Goal: Task Accomplishment & Management: Use online tool/utility

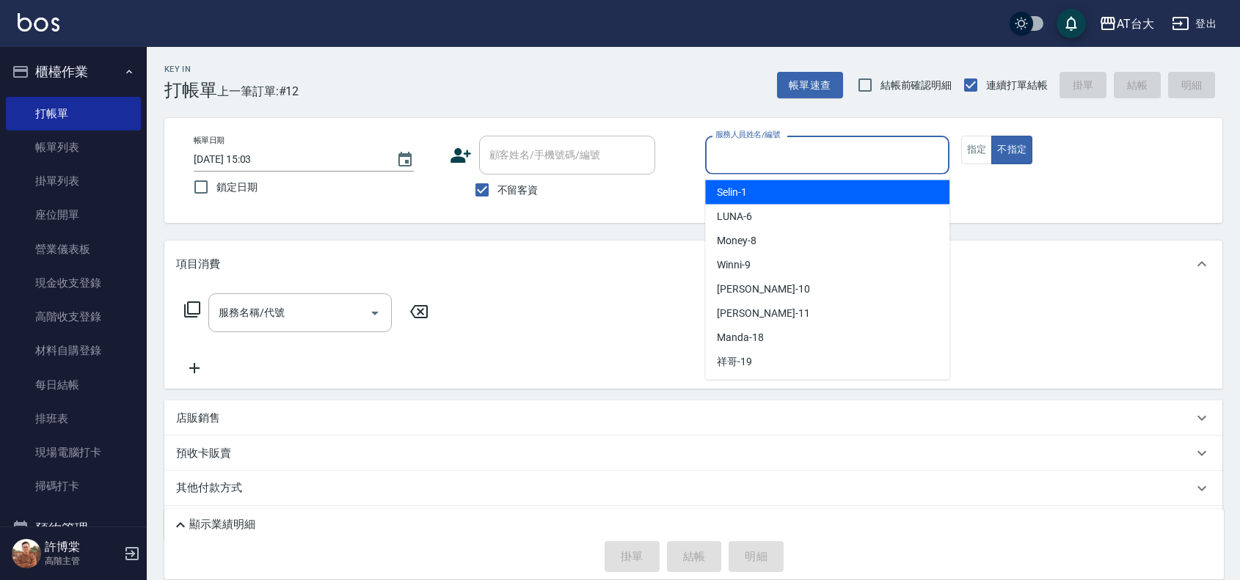
click at [730, 156] on input "服務人員姓名/編號" at bounding box center [827, 155] width 231 height 26
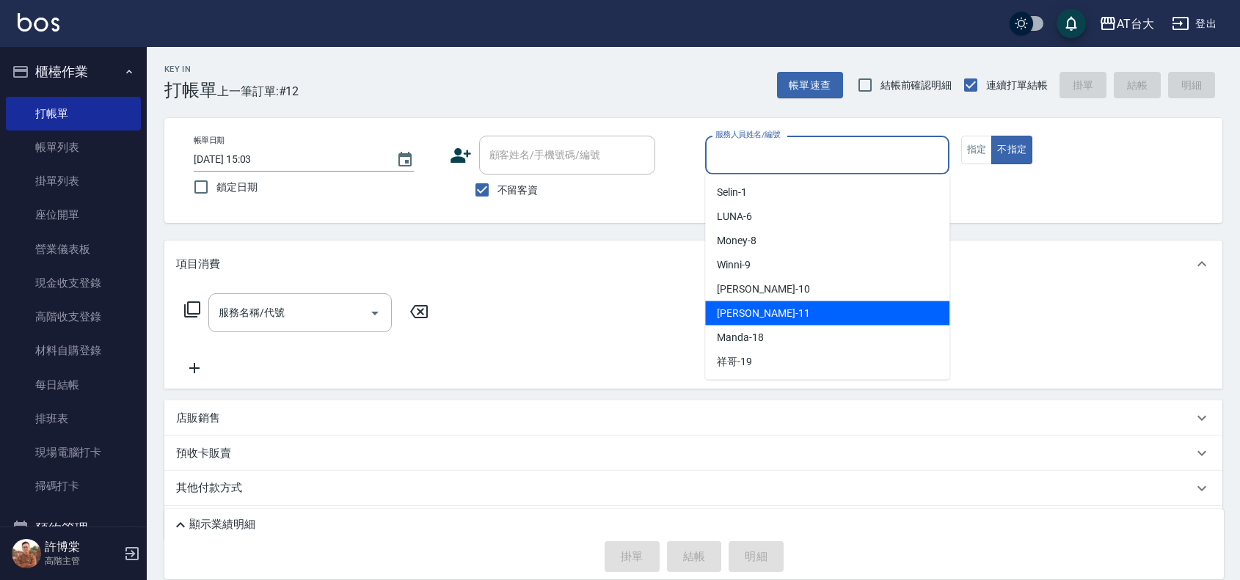
click at [785, 308] on div "[PERSON_NAME] -11" at bounding box center [827, 314] width 244 height 24
type input "[PERSON_NAME]-11"
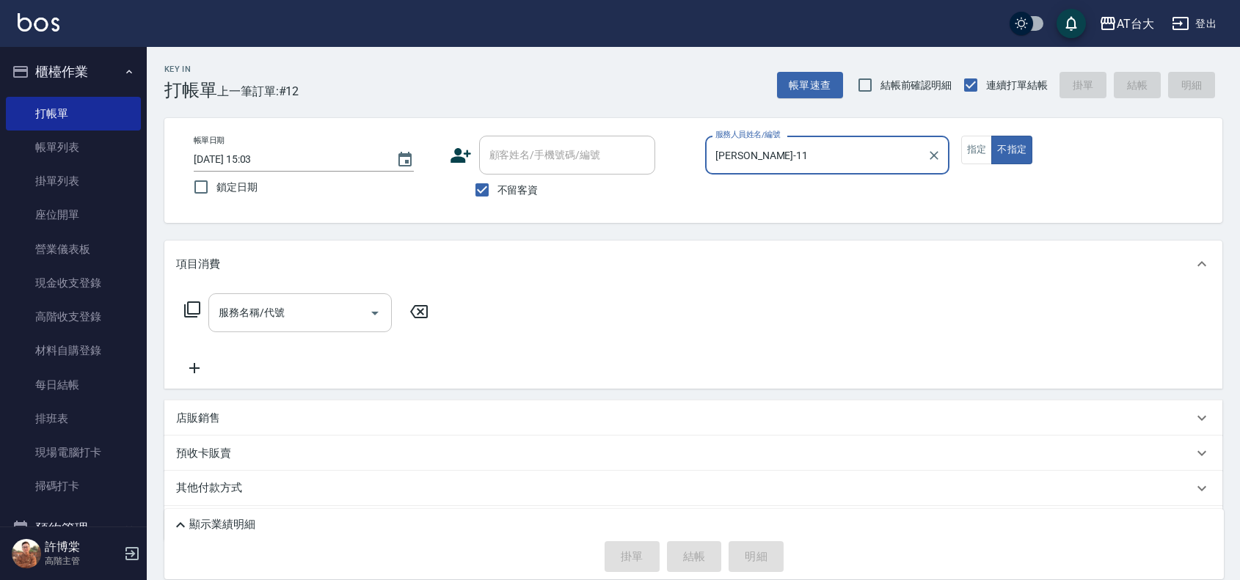
click at [305, 310] on input "服務名稱/代號" at bounding box center [289, 313] width 148 height 26
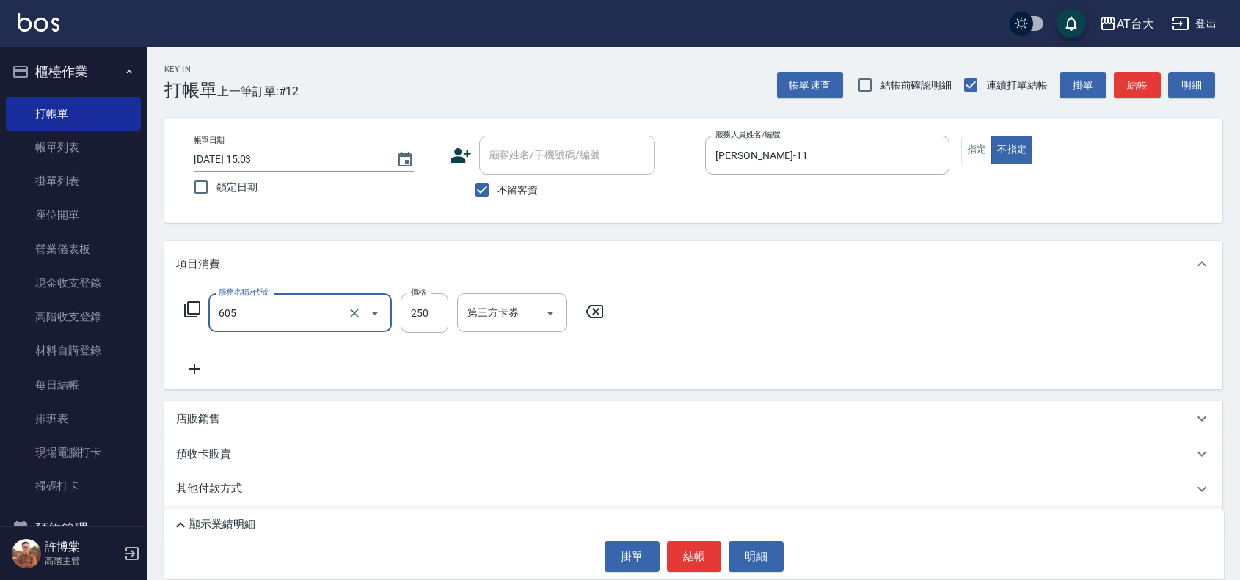
type input "洗髮 (女)(605)"
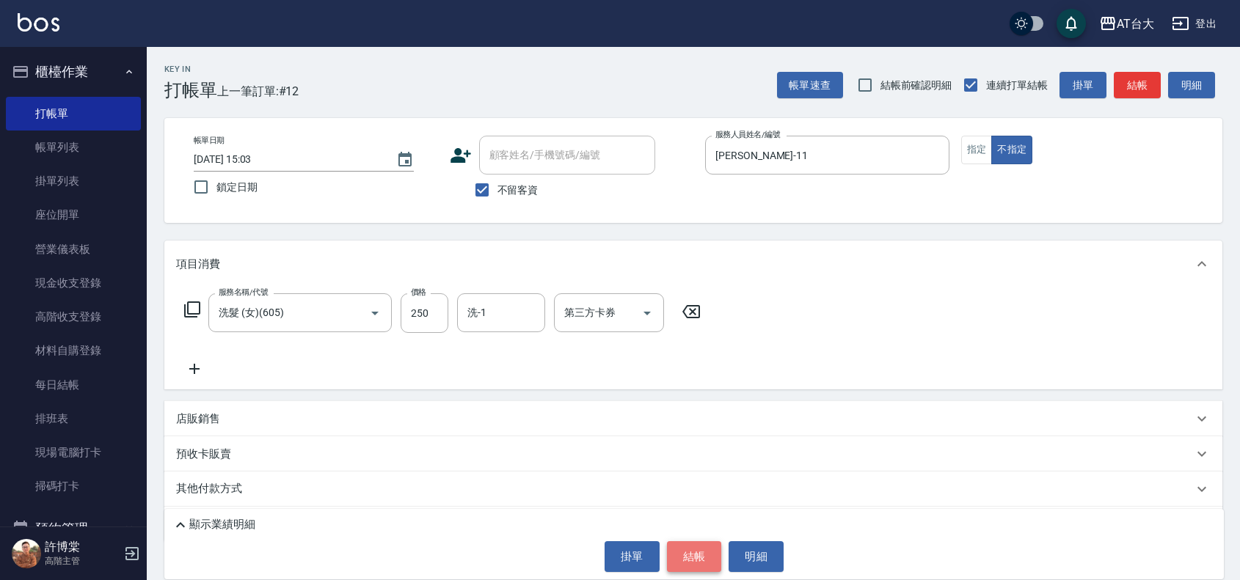
click at [691, 554] on button "結帳" at bounding box center [694, 557] width 55 height 31
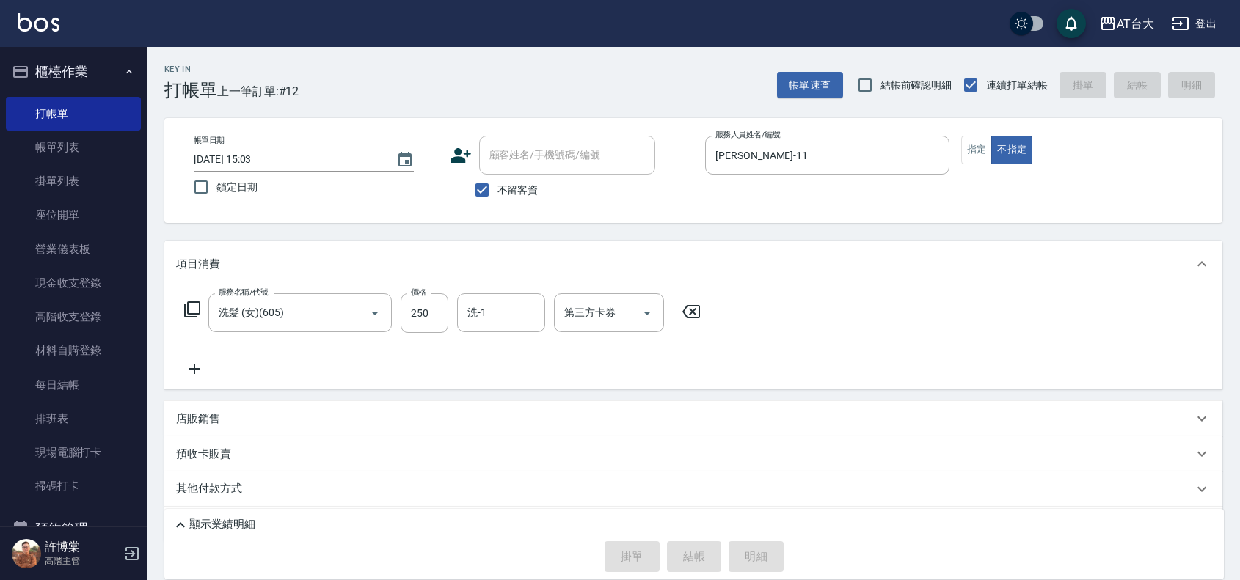
type input "[DATE] 15:40"
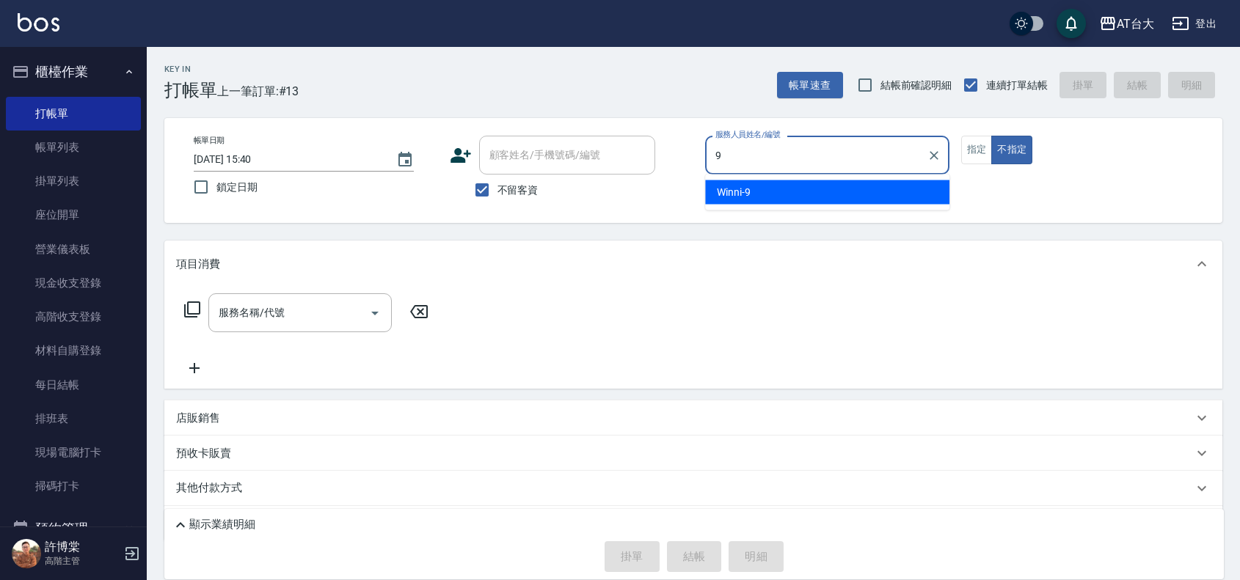
type input "Winni-9"
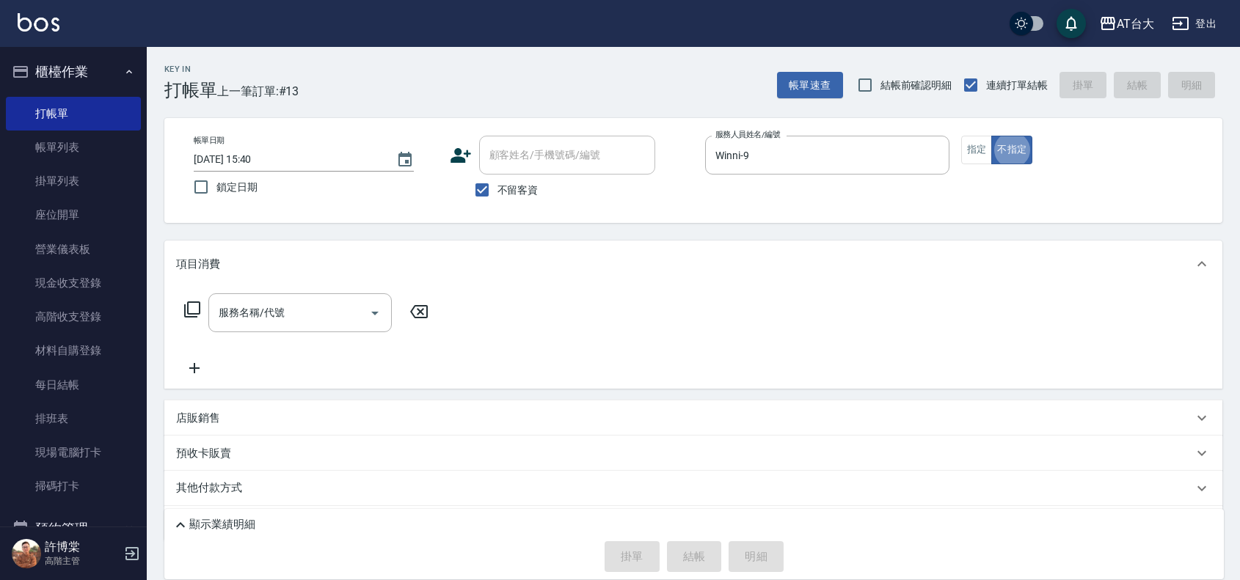
type button "false"
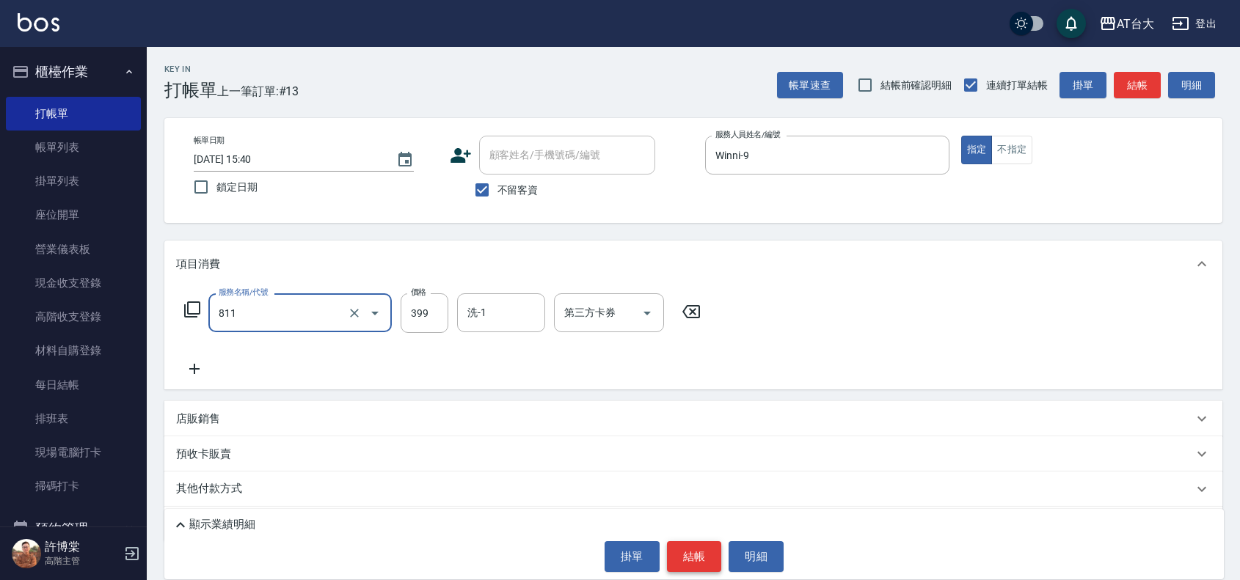
type input "洗+剪(811)"
type input "450"
click at [693, 534] on div "顯示業績明細" at bounding box center [698, 526] width 1052 height 18
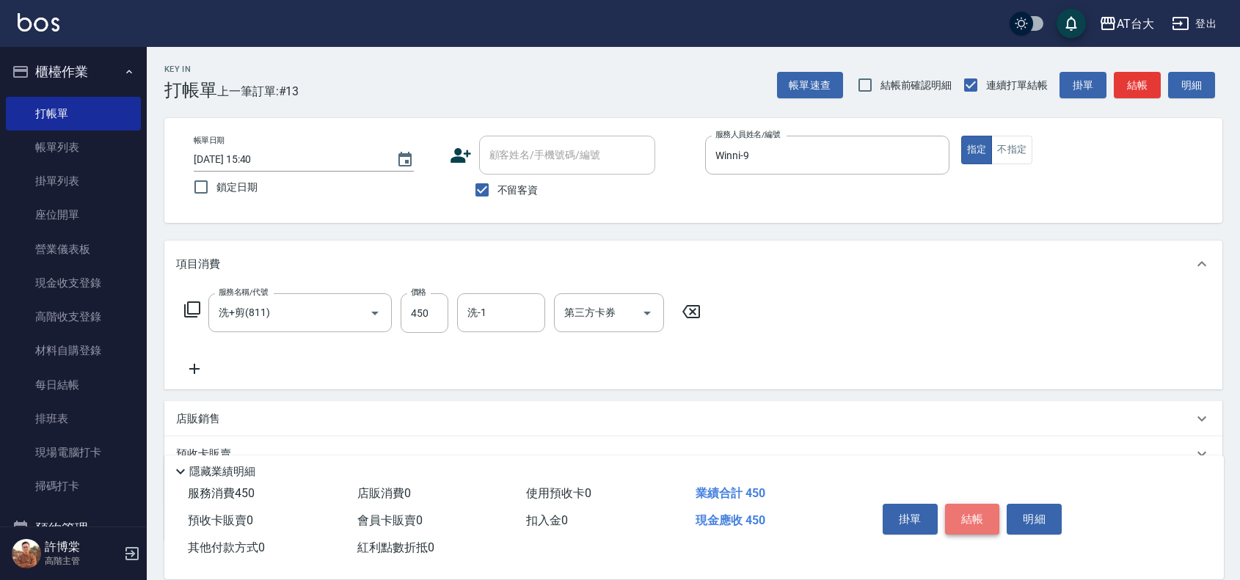
click at [974, 507] on button "結帳" at bounding box center [972, 519] width 55 height 31
type input "[DATE] 15:41"
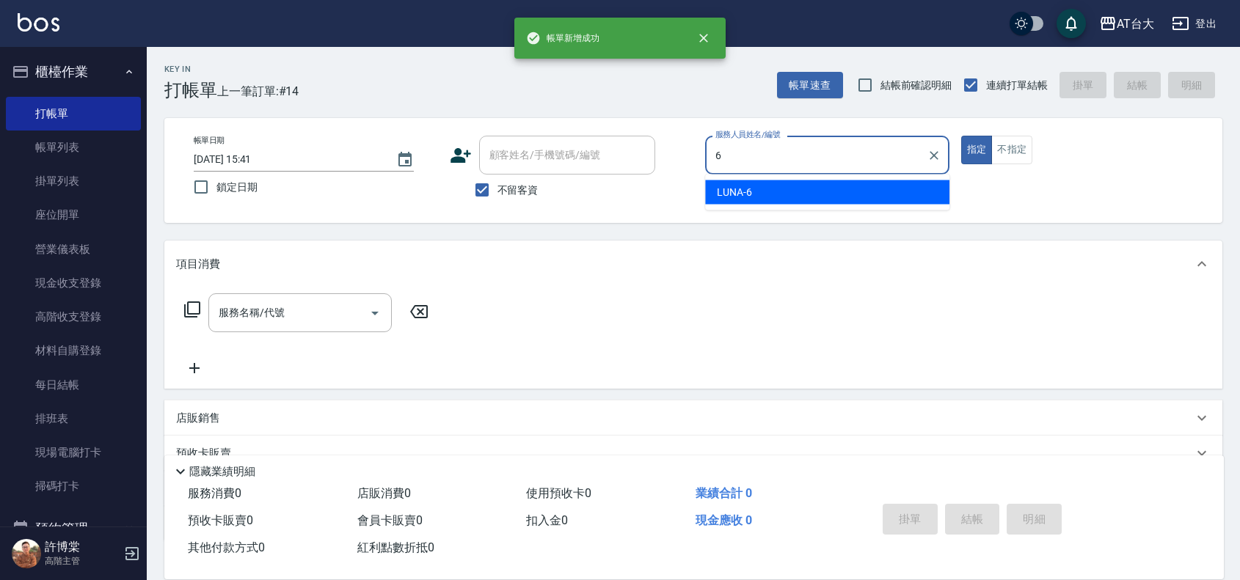
type input "LUNA-6"
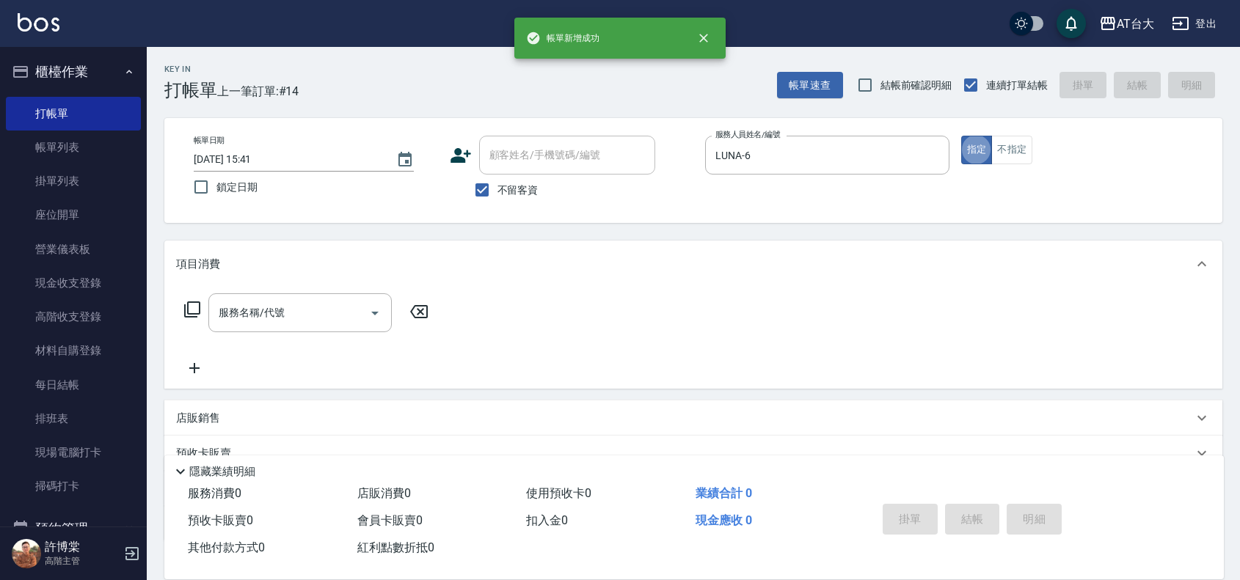
type button "true"
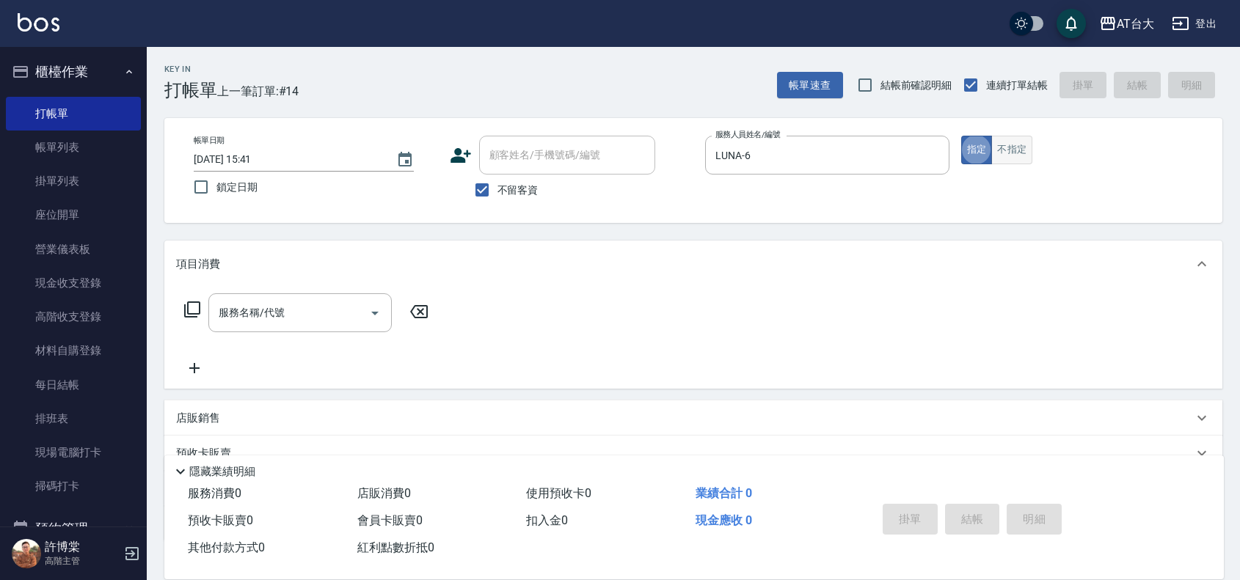
click at [1015, 145] on button "不指定" at bounding box center [1011, 150] width 41 height 29
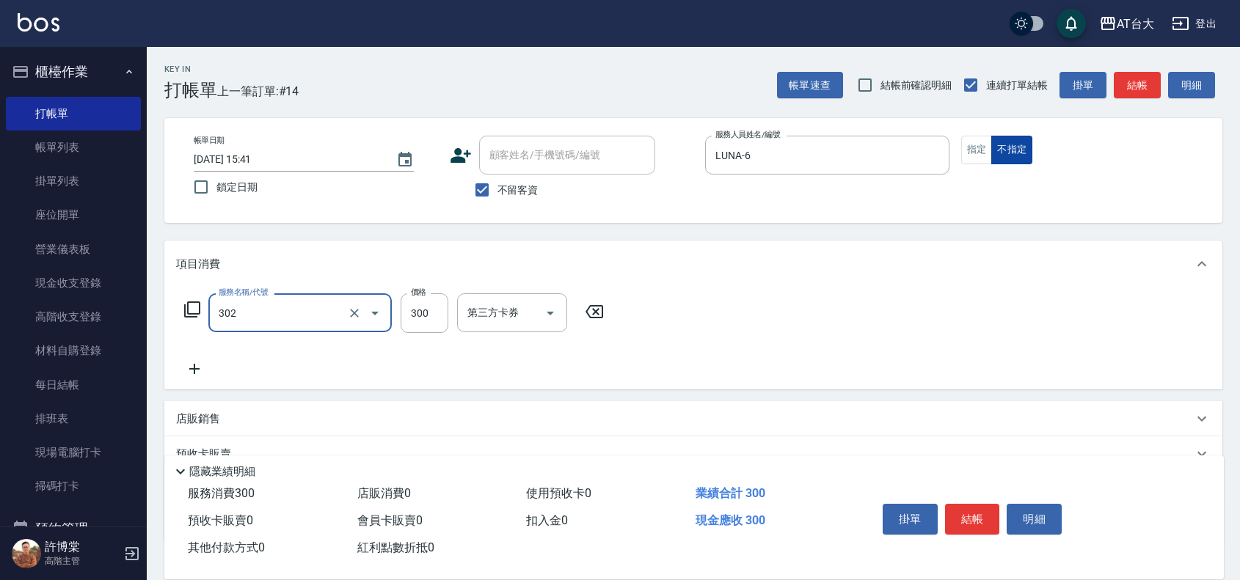
type input "剪髮(302)"
type input "250"
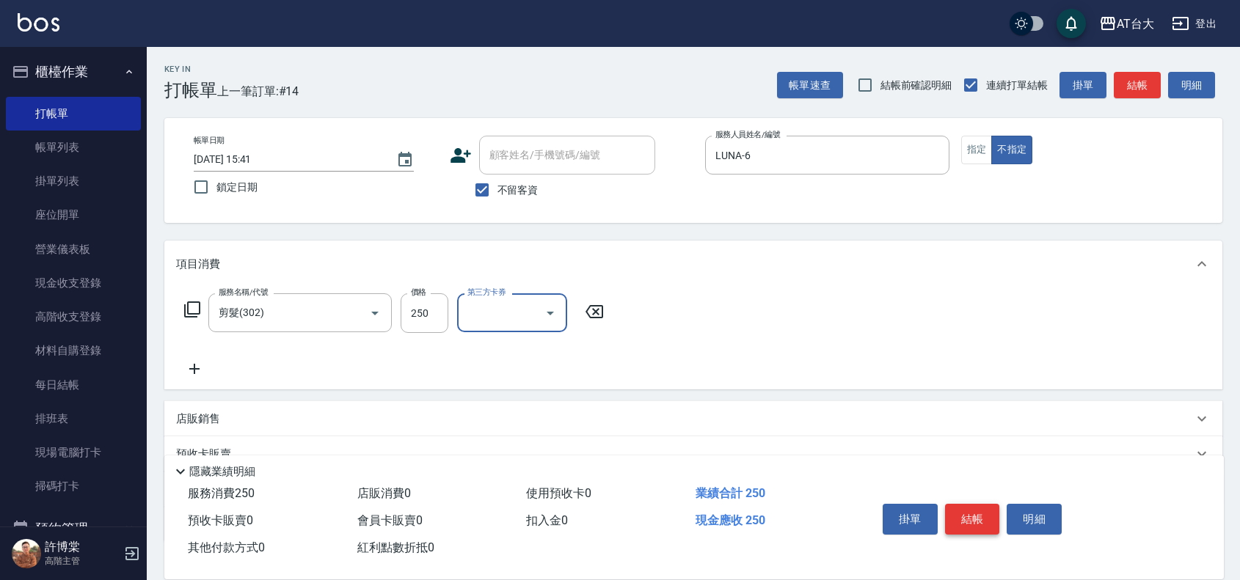
click at [970, 525] on button "結帳" at bounding box center [972, 519] width 55 height 31
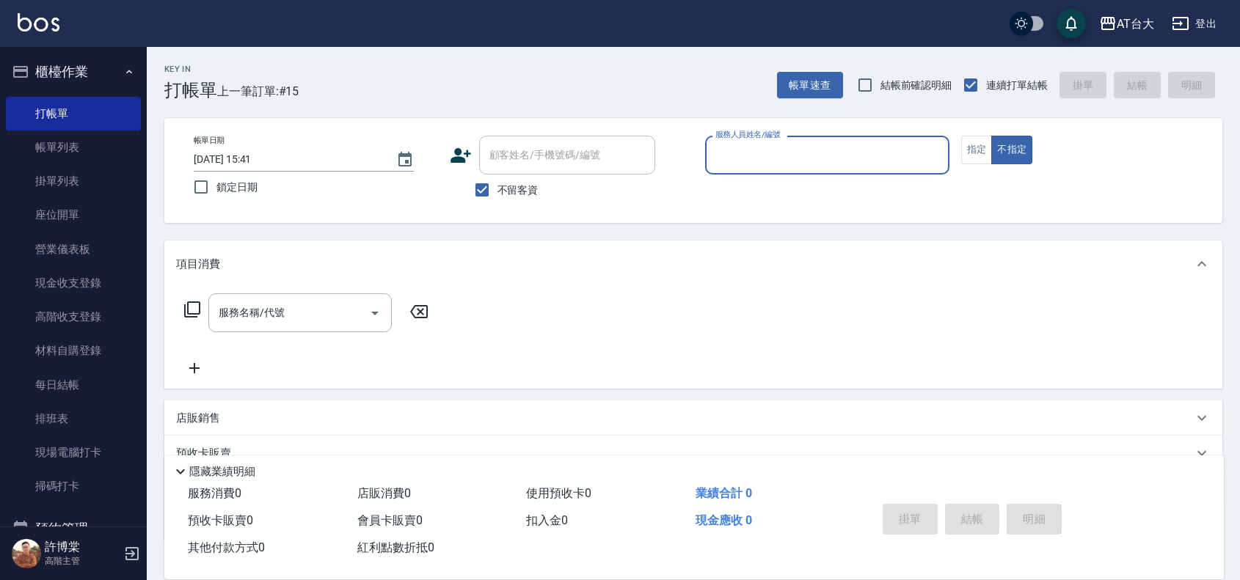
click at [757, 153] on input "服務人員姓名/編號" at bounding box center [827, 155] width 231 height 26
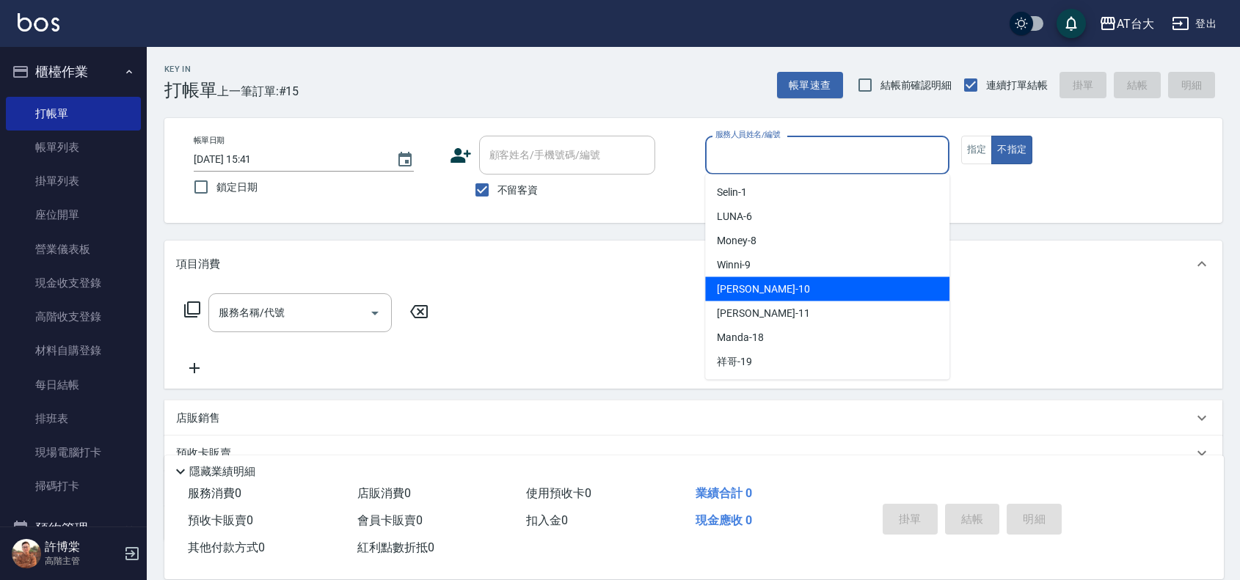
click at [771, 285] on div "JOJO -10" at bounding box center [827, 289] width 244 height 24
type input "JOJO-10"
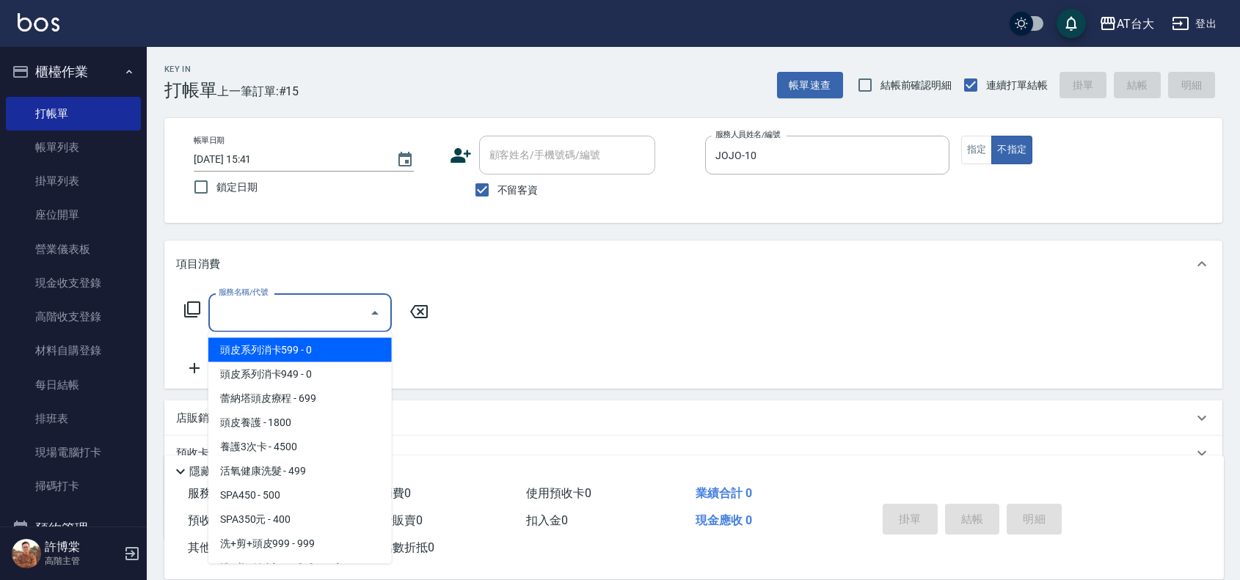
click at [332, 306] on input "服務名稱/代號" at bounding box center [289, 313] width 148 height 26
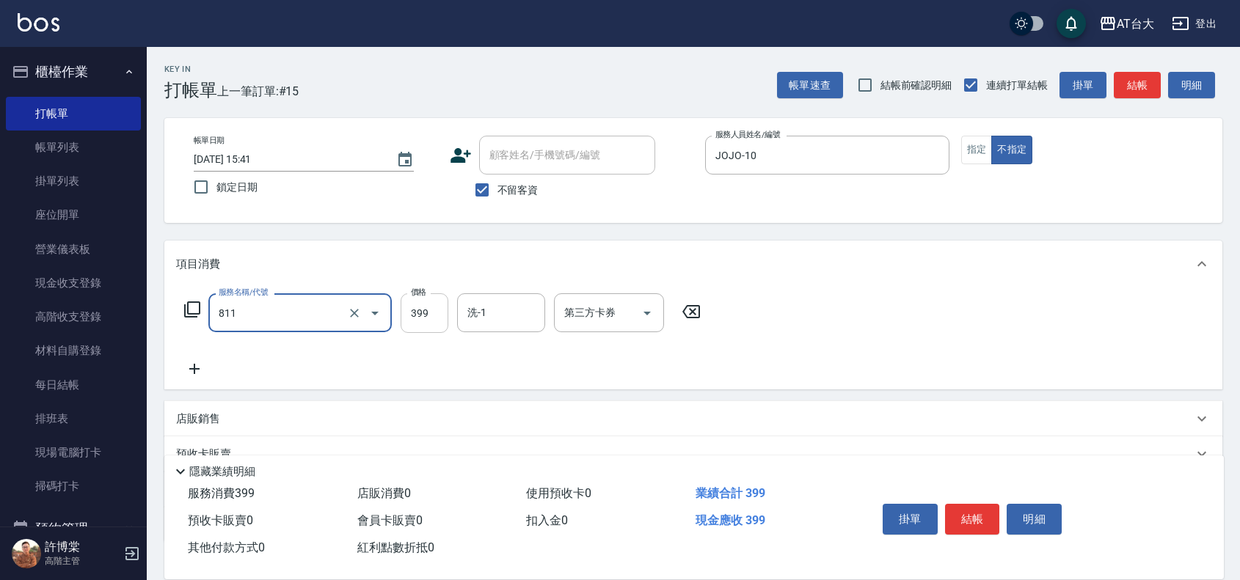
type input "洗+剪(811)"
click at [426, 318] on input "399" at bounding box center [425, 314] width 48 height 40
type input "450"
click at [971, 517] on button "結帳" at bounding box center [972, 519] width 55 height 31
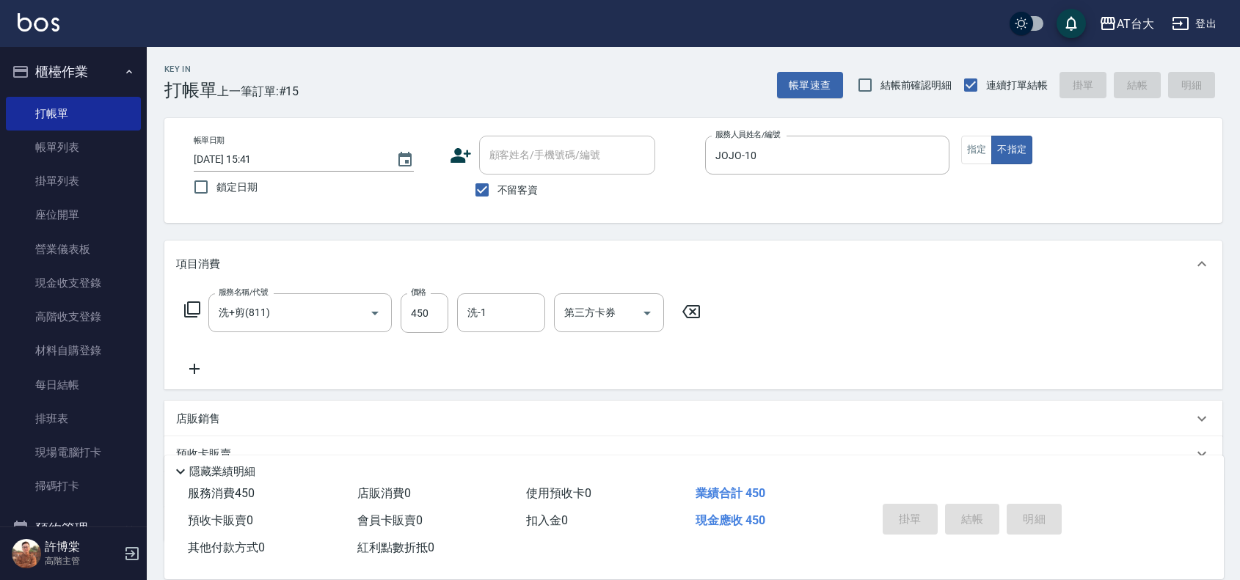
type input "[DATE] 15:58"
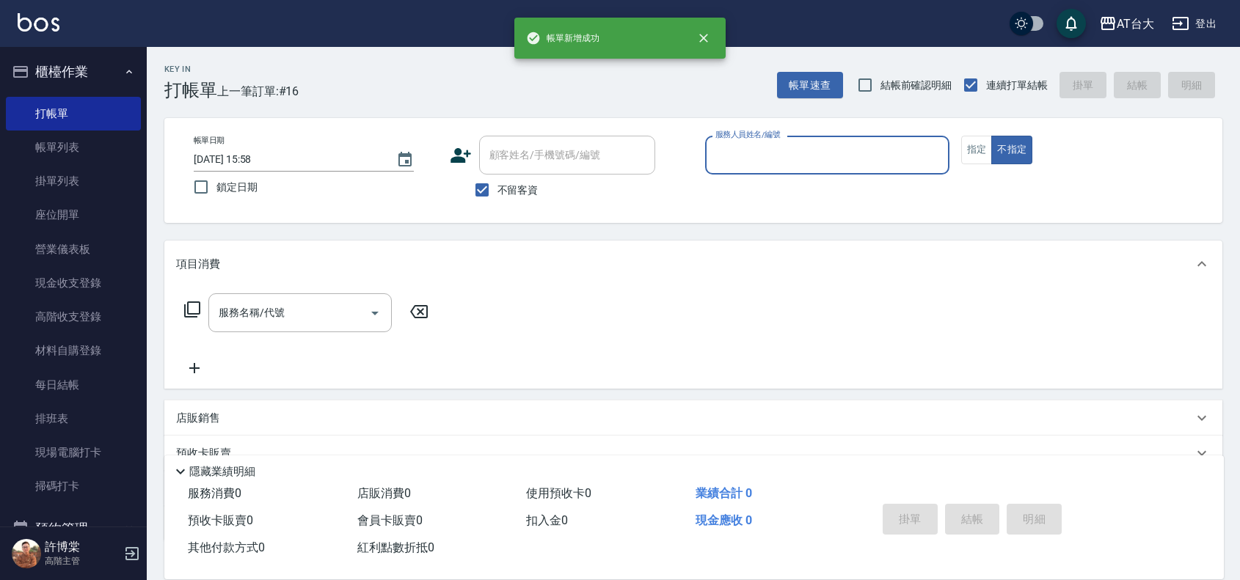
click at [817, 159] on input "服務人員姓名/編號" at bounding box center [827, 155] width 231 height 26
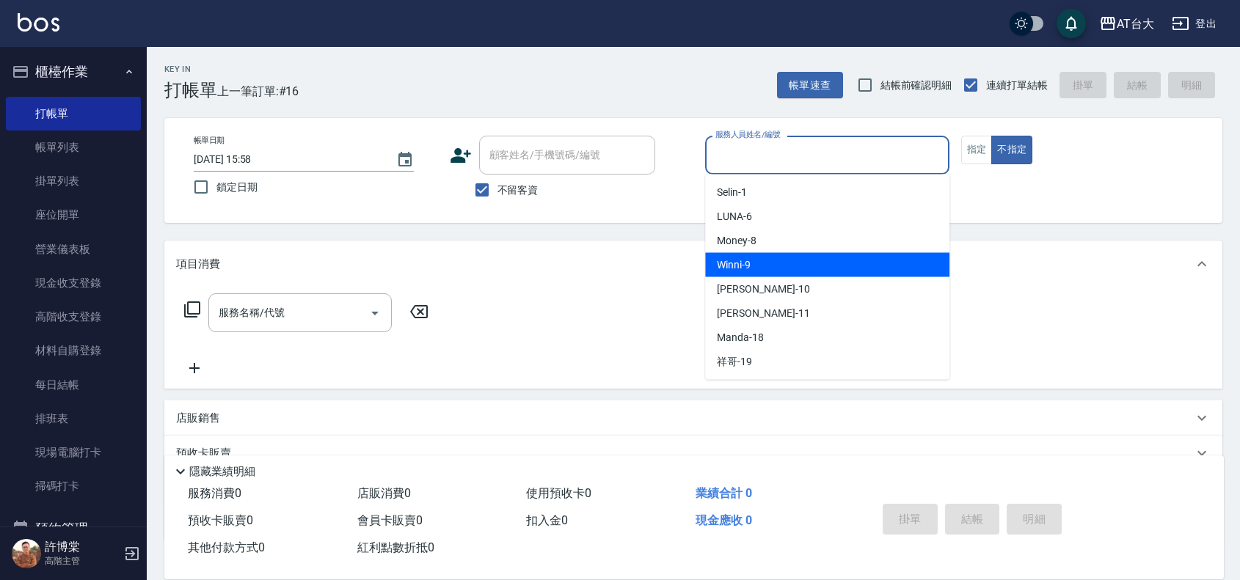
click at [790, 264] on div "Winni -9" at bounding box center [827, 265] width 244 height 24
type input "Winni-9"
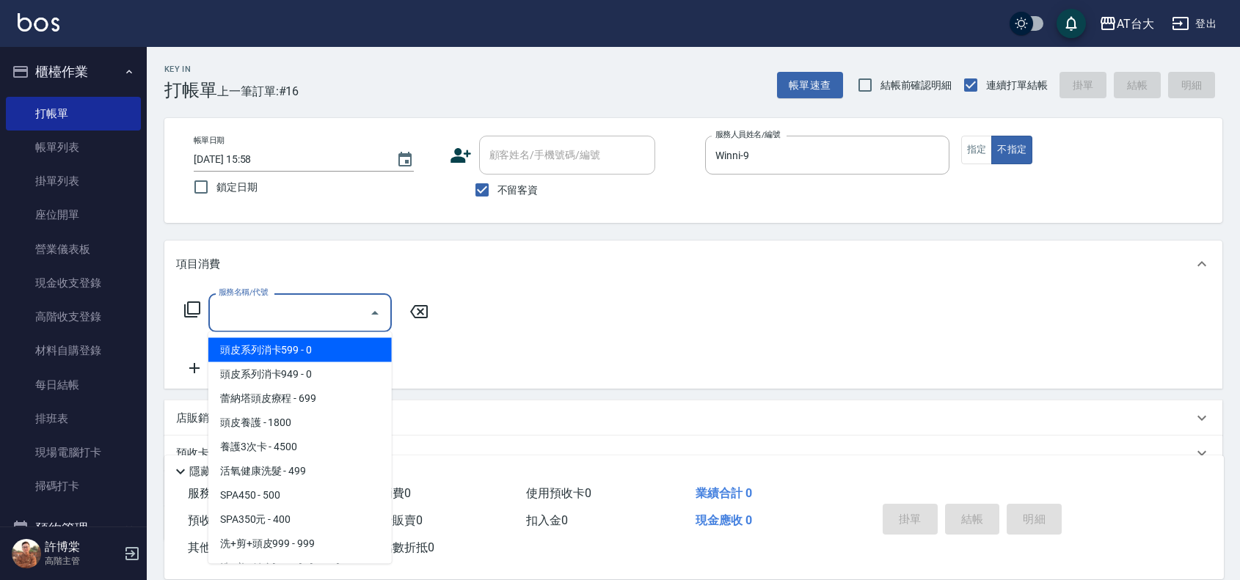
click at [314, 323] on input "服務名稱/代號" at bounding box center [289, 313] width 148 height 26
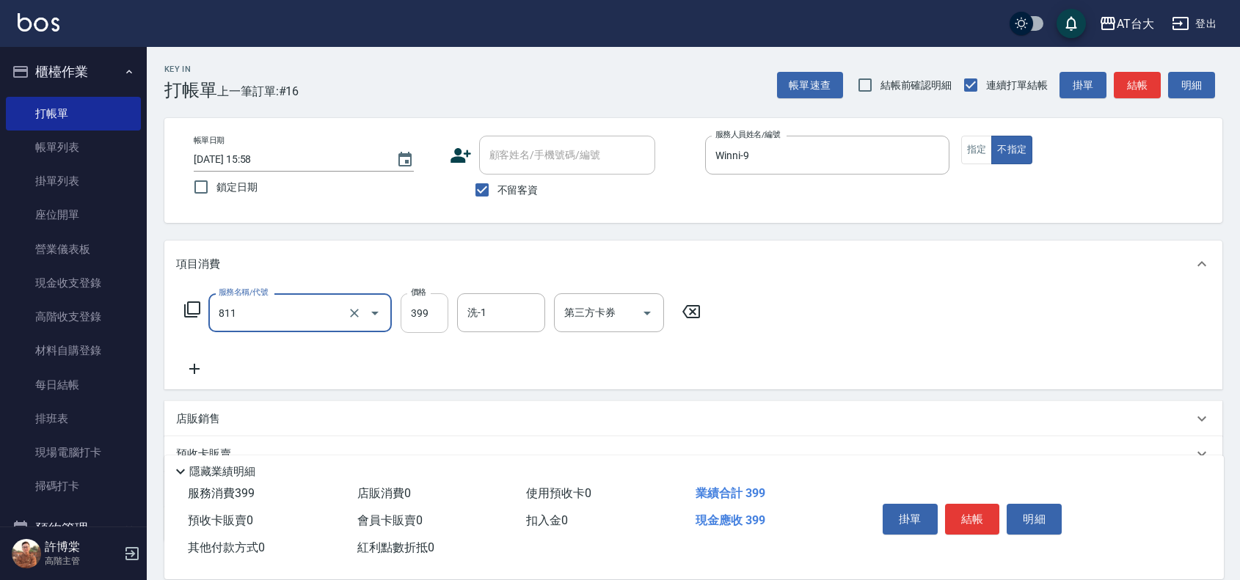
type input "洗+剪(811)"
click at [430, 308] on input "399" at bounding box center [425, 314] width 48 height 40
type input "450"
click at [967, 511] on button "結帳" at bounding box center [972, 519] width 55 height 31
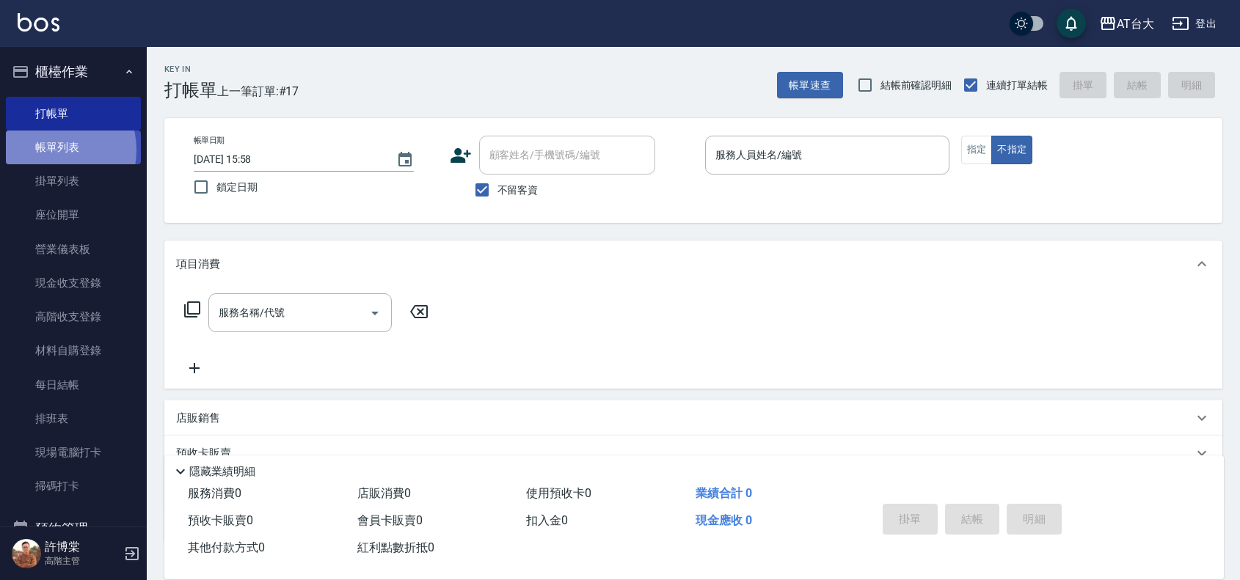
click at [53, 150] on link "帳單列表" at bounding box center [73, 148] width 135 height 34
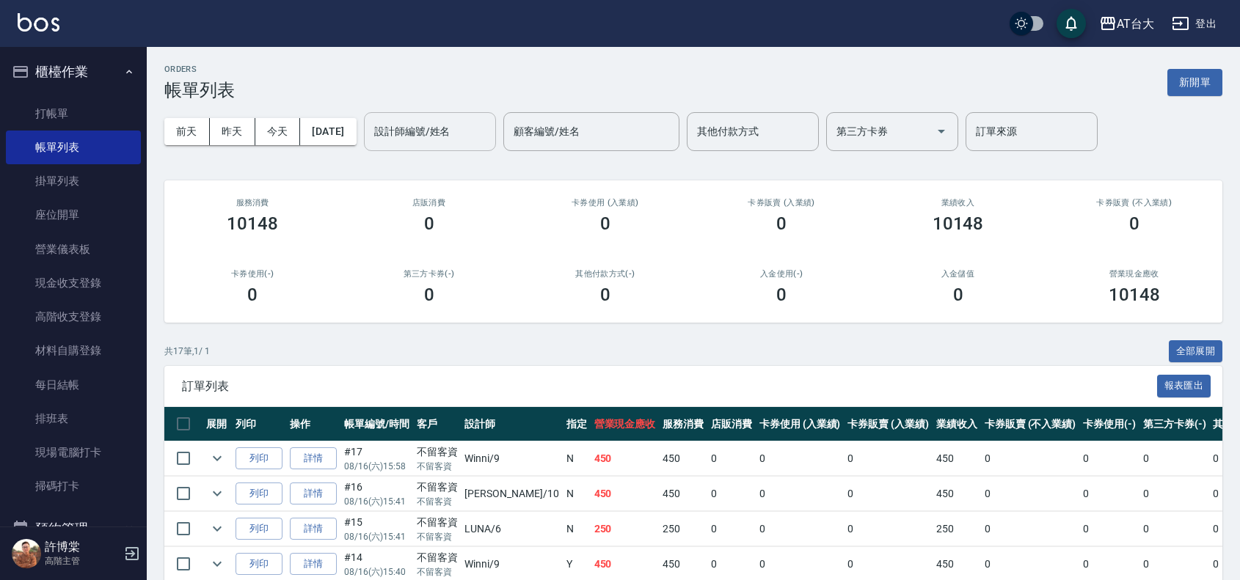
click at [416, 123] on div "設計師編號/姓名 設計師編號/姓名" at bounding box center [430, 131] width 132 height 39
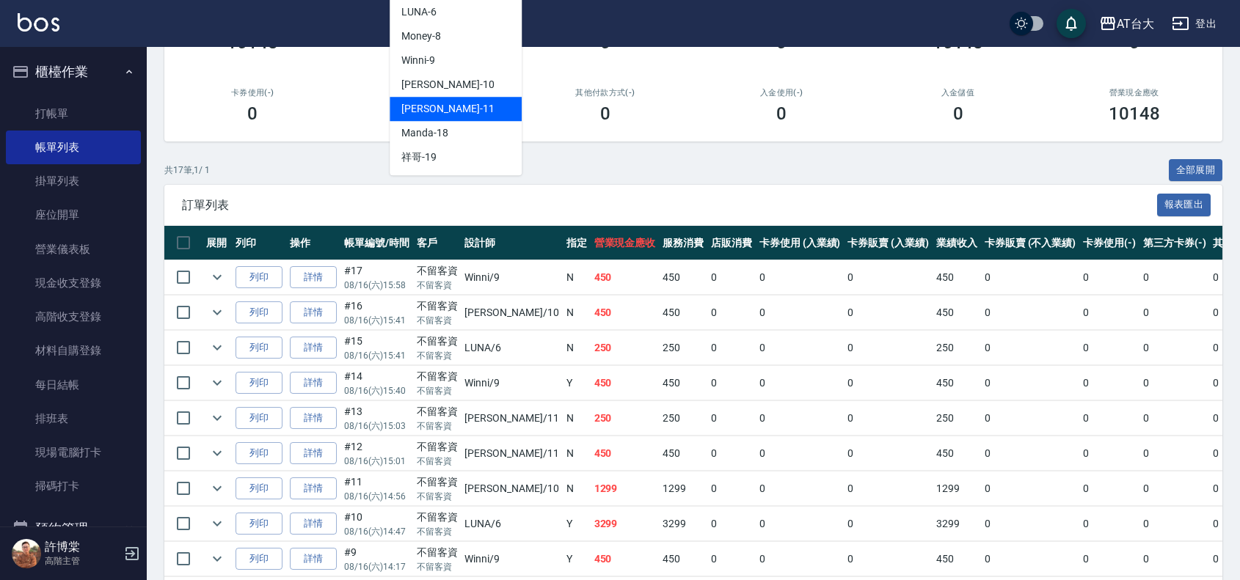
scroll to position [183, 0]
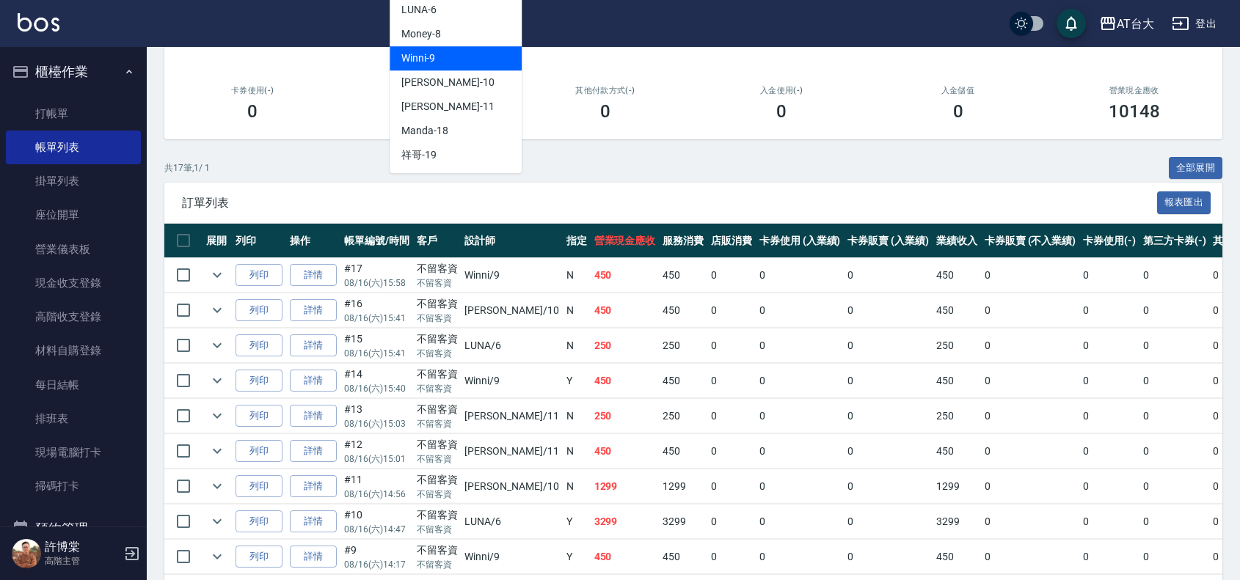
click at [429, 65] on span "Winni -9" at bounding box center [418, 58] width 34 height 15
type input "Winni-9"
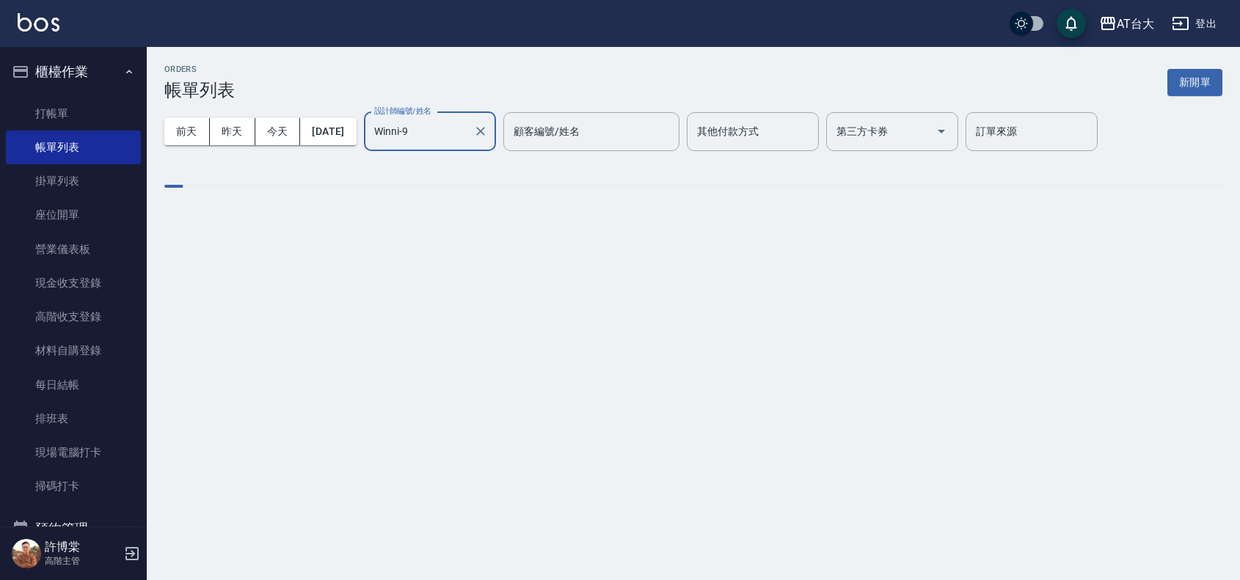
scroll to position [0, 0]
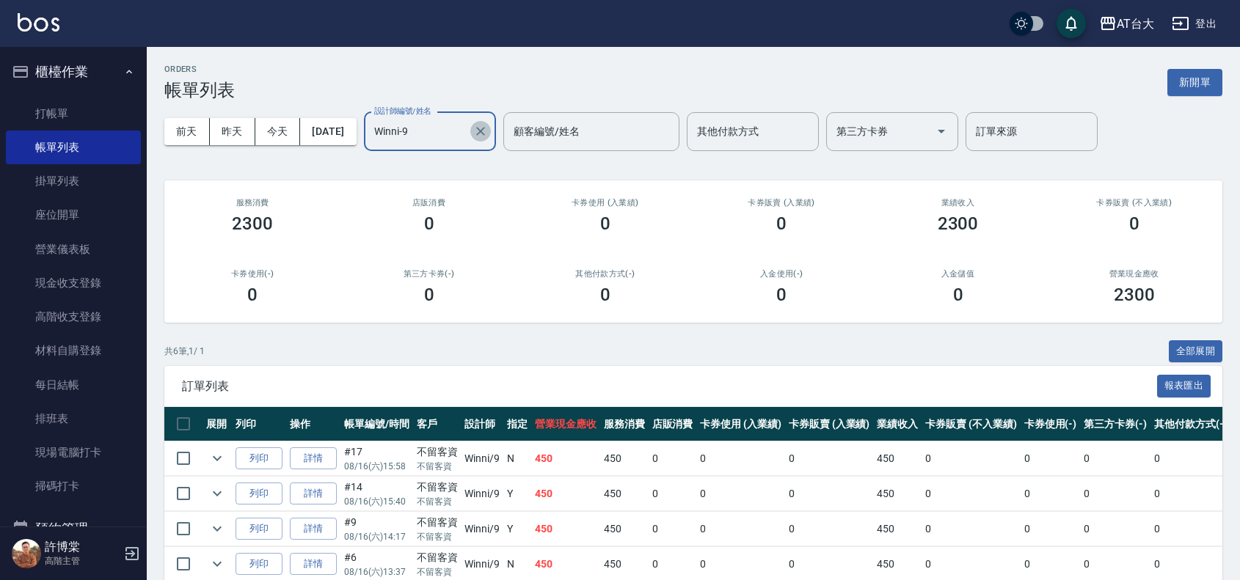
click at [488, 132] on icon "Clear" at bounding box center [480, 131] width 15 height 15
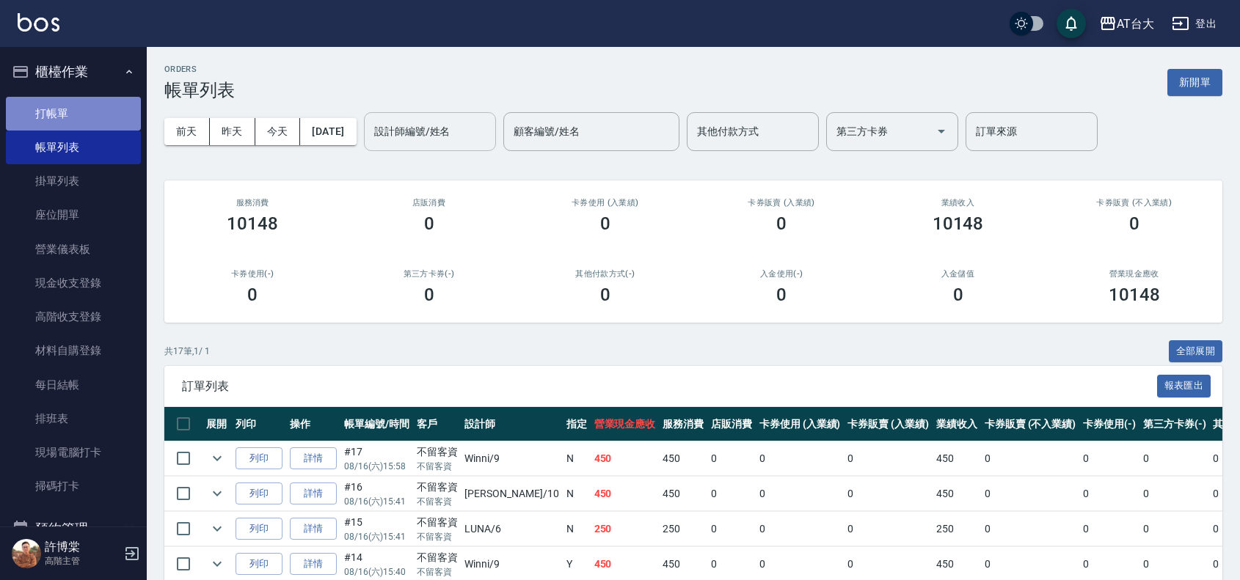
click at [89, 116] on link "打帳單" at bounding box center [73, 114] width 135 height 34
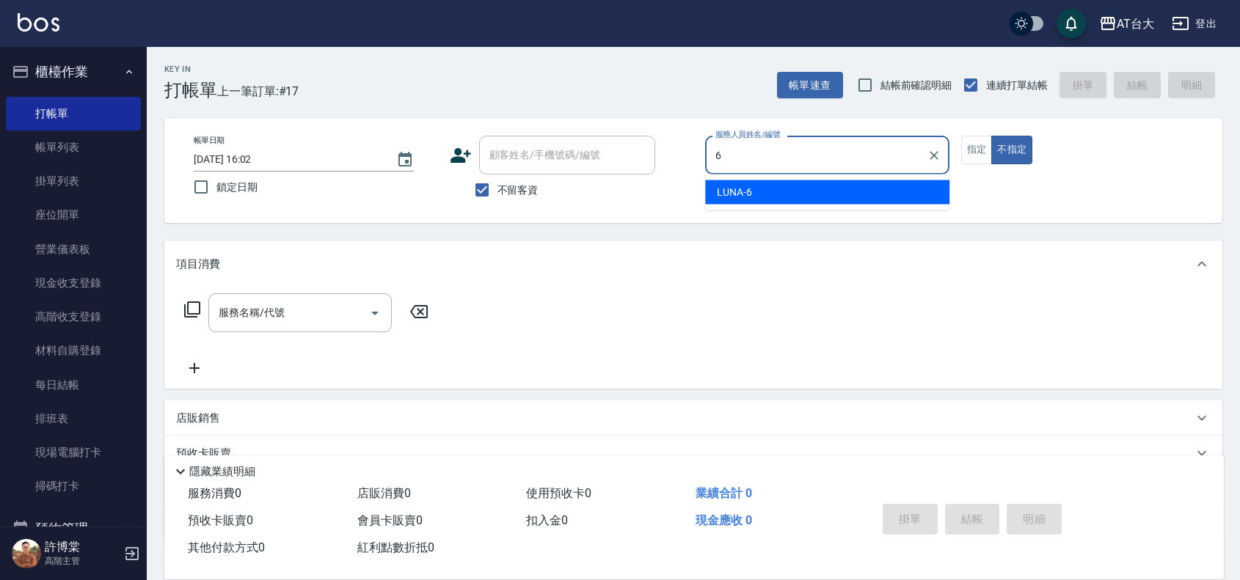
type input "LUNA-6"
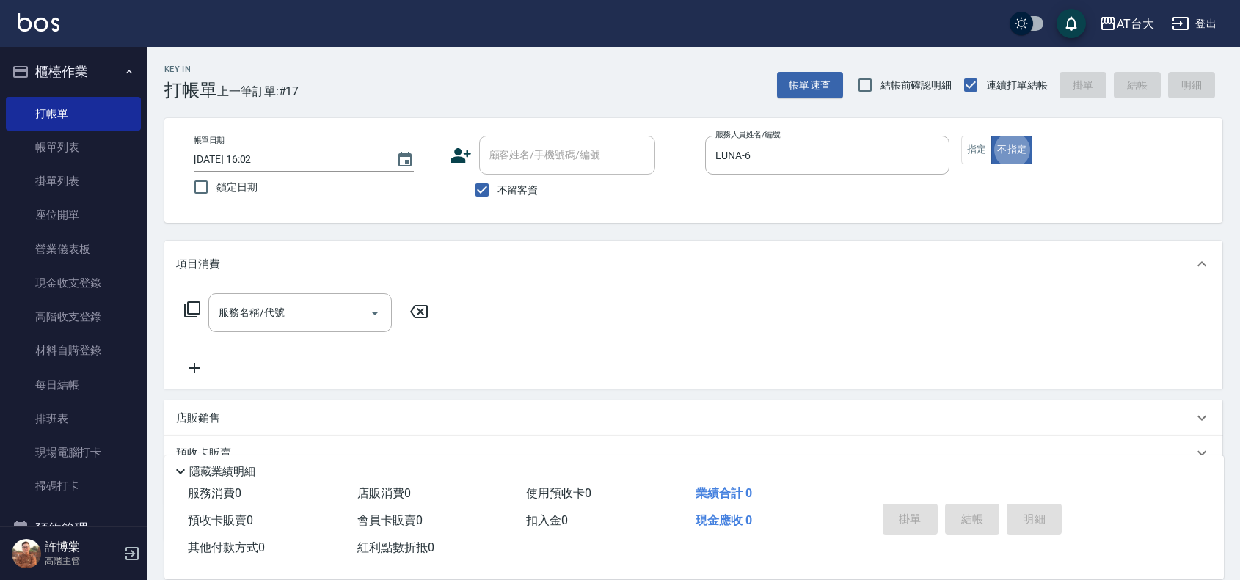
type button "false"
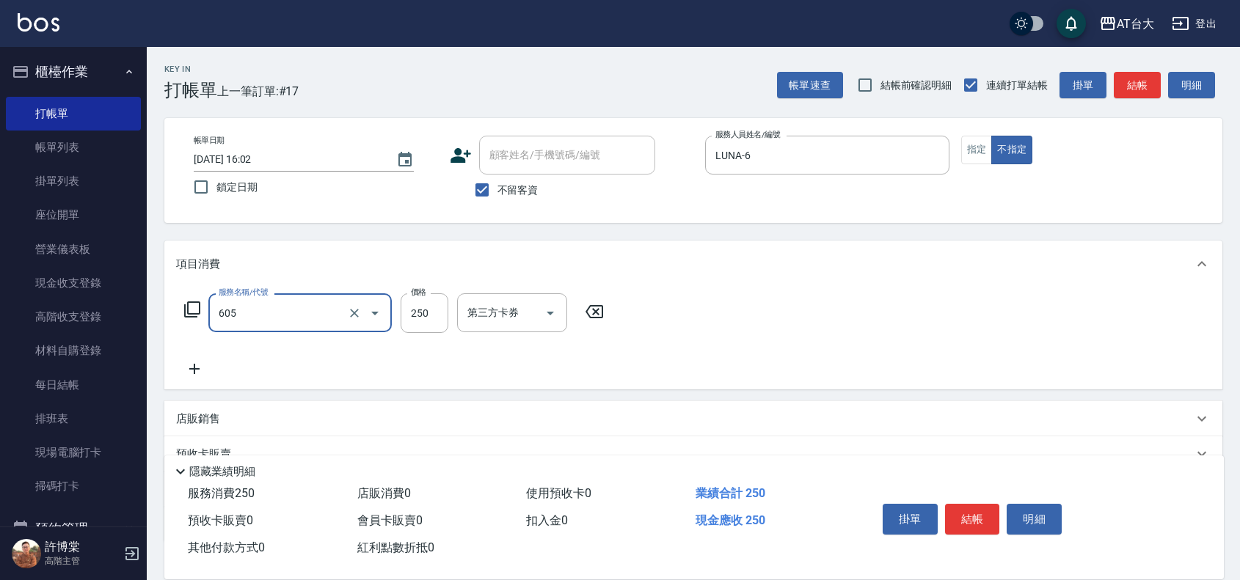
type input "洗髮 (女)(605)"
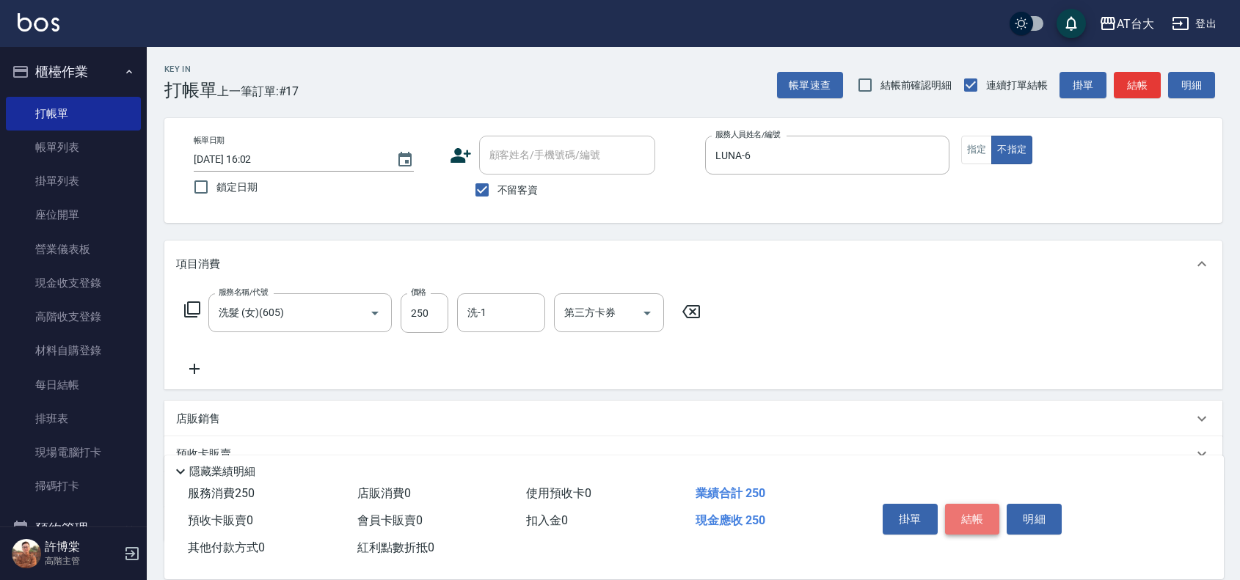
click at [980, 518] on button "結帳" at bounding box center [972, 519] width 55 height 31
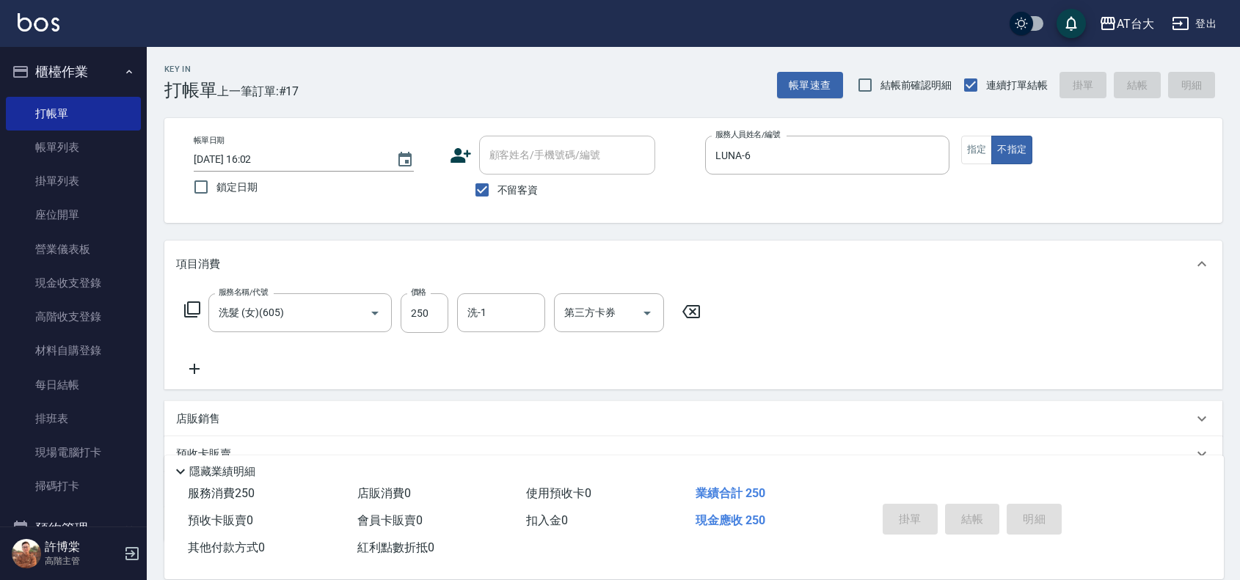
type input "[DATE] 16:33"
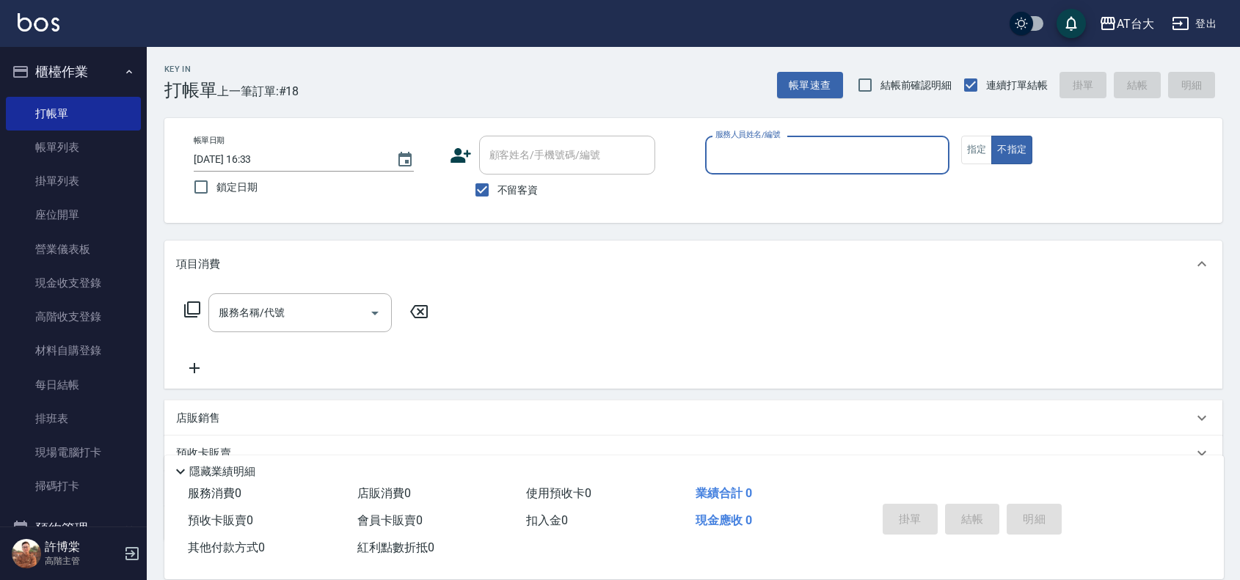
click at [786, 163] on input "服務人員姓名/編號" at bounding box center [827, 155] width 231 height 26
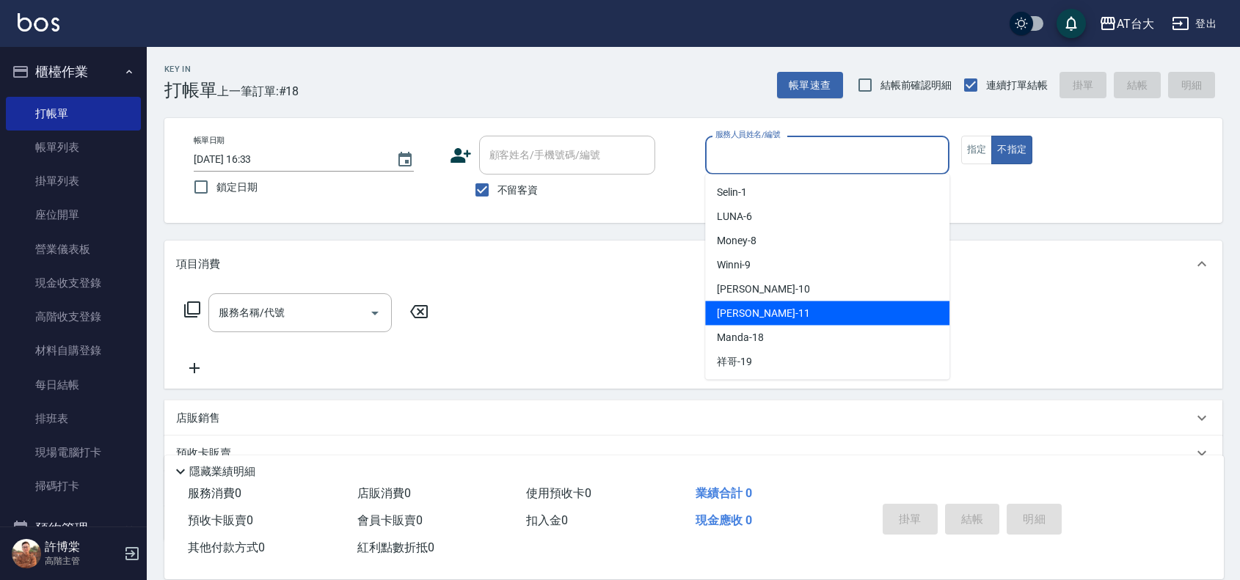
click at [761, 314] on span "[PERSON_NAME] -11" at bounding box center [763, 313] width 92 height 15
type input "[PERSON_NAME]-11"
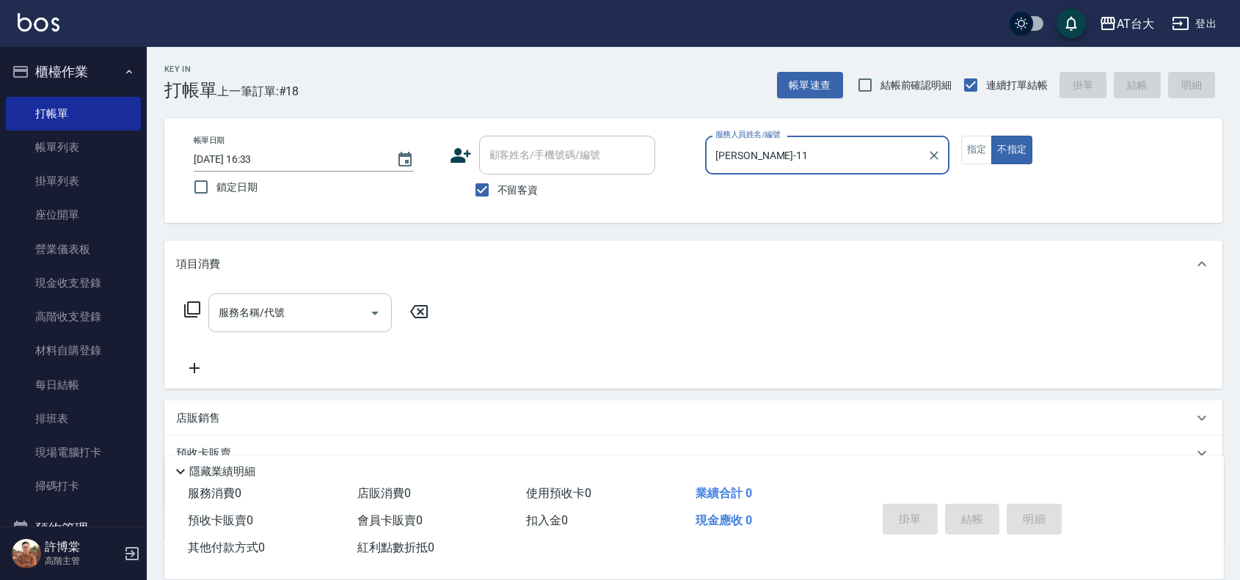
click at [277, 313] on div "服務名稱/代號 服務名稱/代號" at bounding box center [299, 313] width 183 height 39
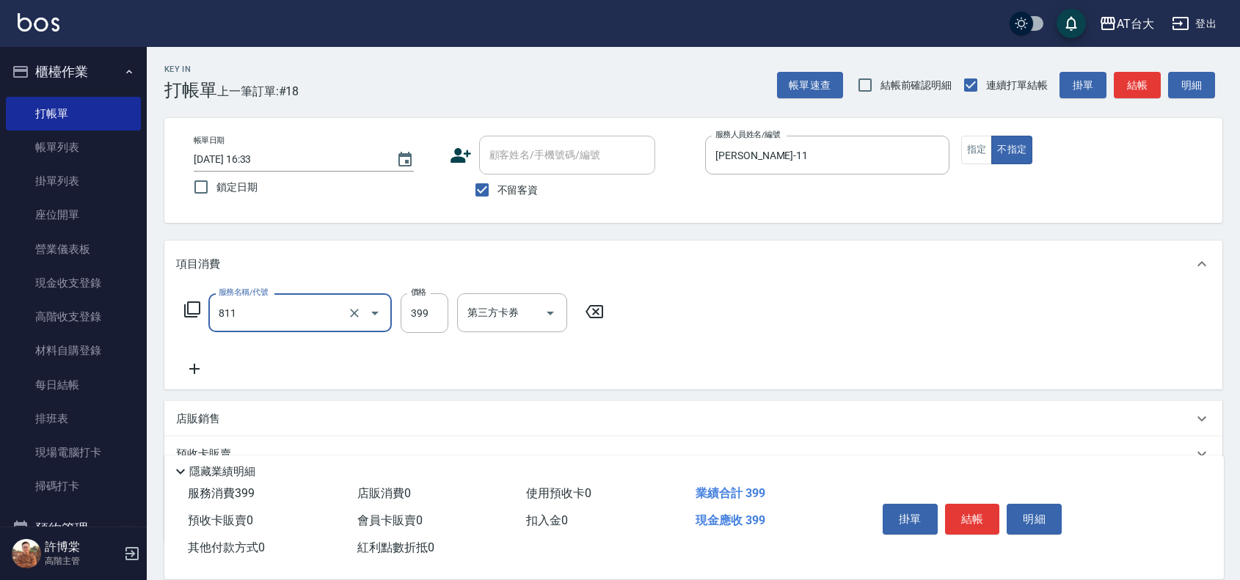
type input "洗+剪(811)"
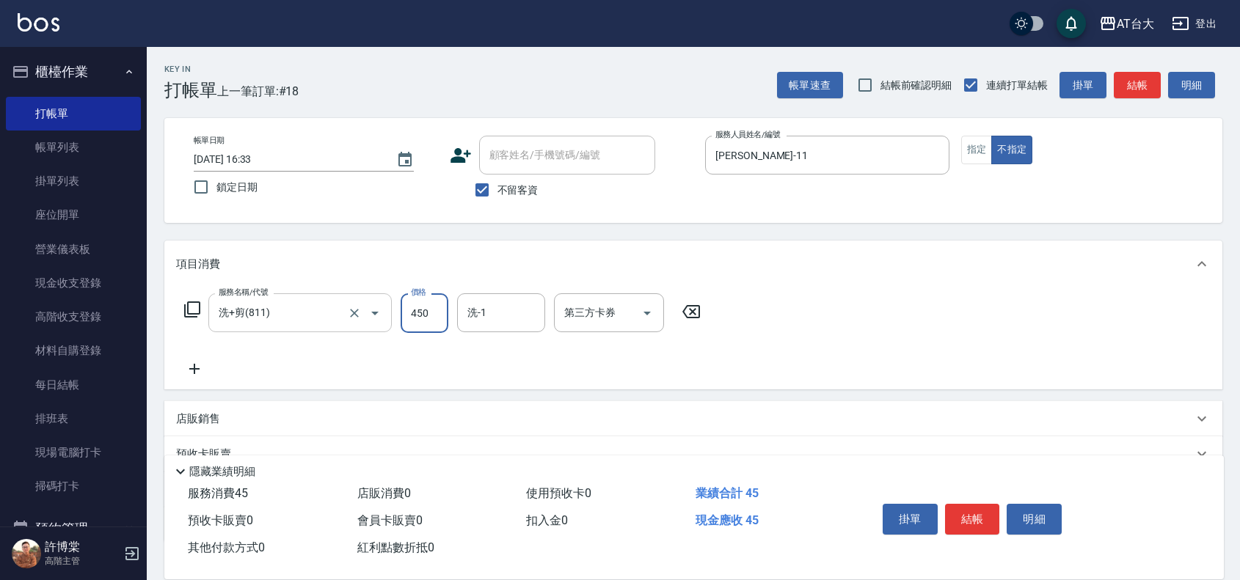
type input "450"
click at [963, 517] on button "結帳" at bounding box center [972, 519] width 55 height 31
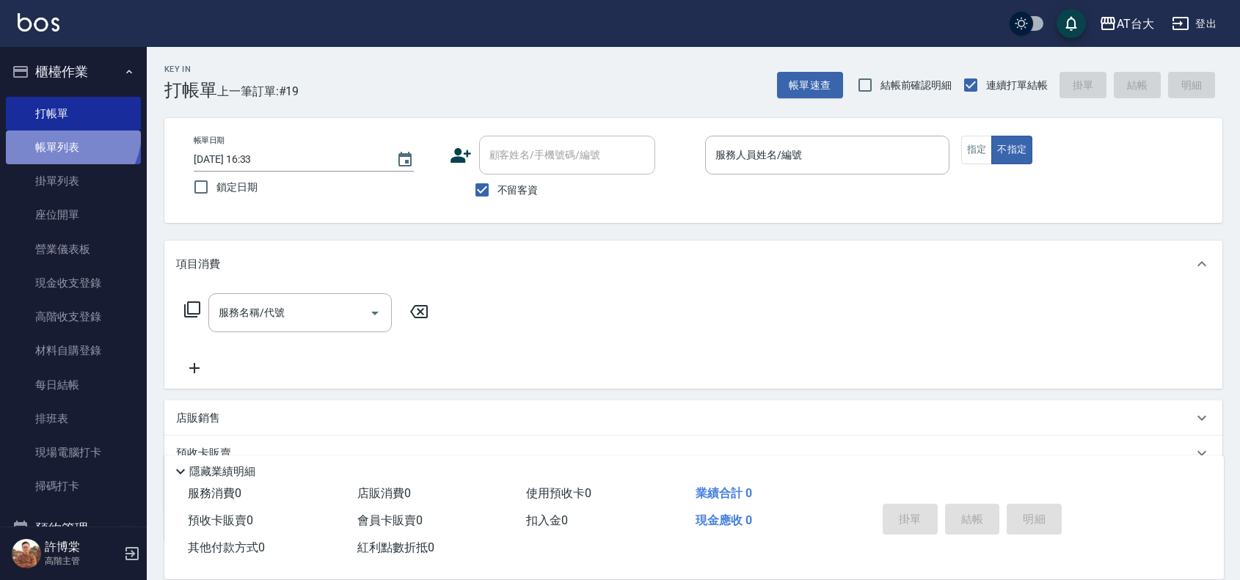
click at [63, 133] on link "帳單列表" at bounding box center [73, 148] width 135 height 34
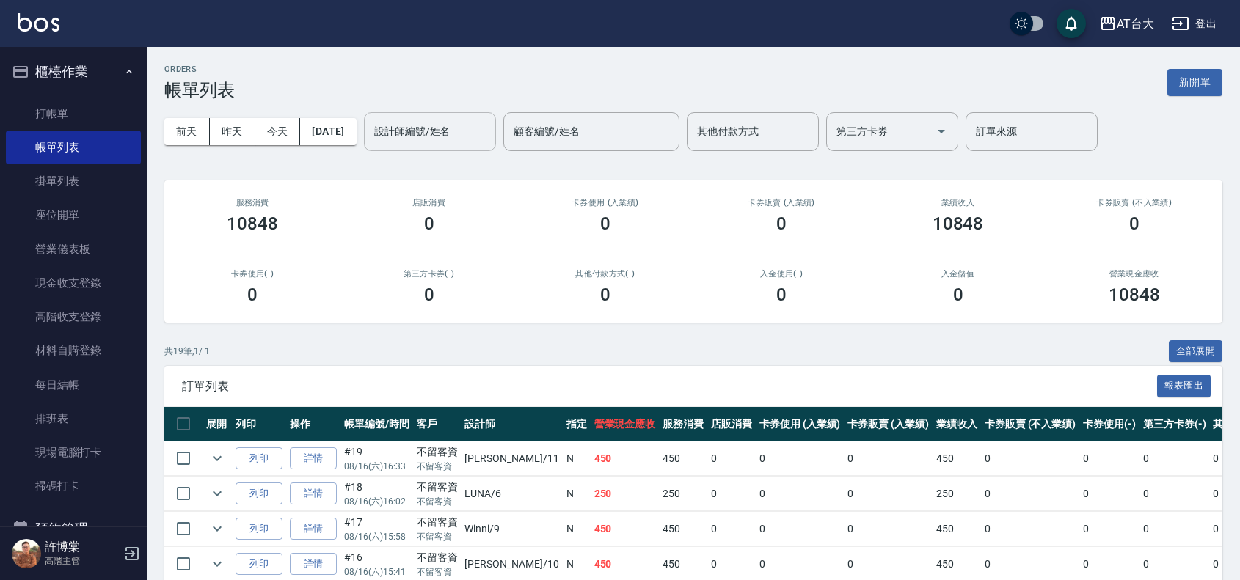
click at [481, 127] on input "設計師編號/姓名" at bounding box center [430, 132] width 119 height 26
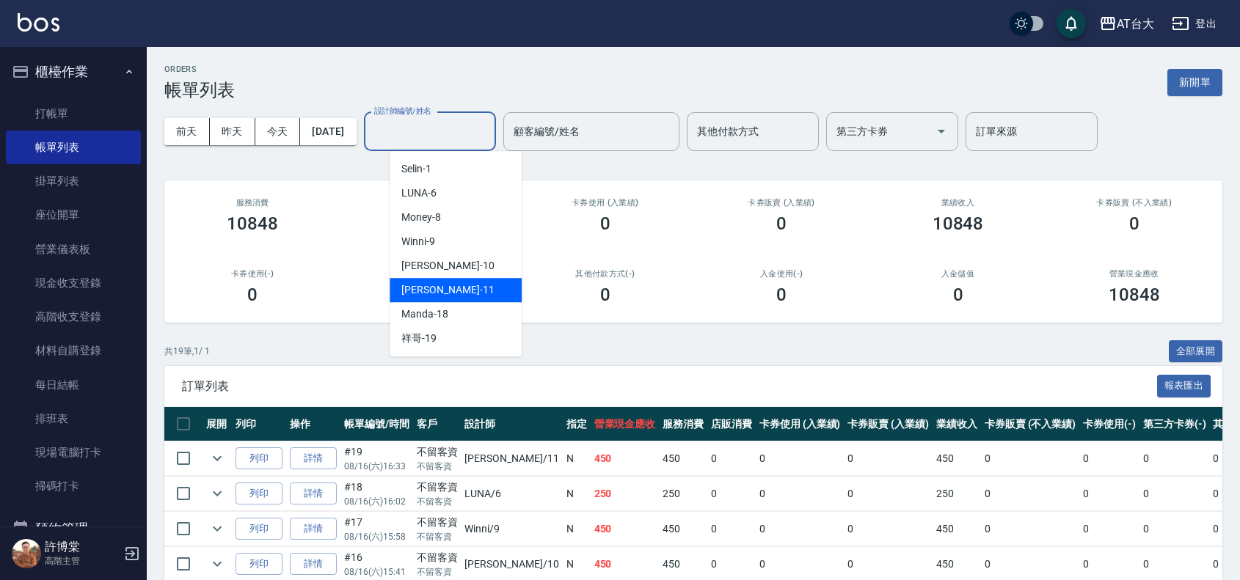
click at [459, 296] on div "[PERSON_NAME] -11" at bounding box center [456, 290] width 132 height 24
click at [454, 132] on input "[PERSON_NAME]-11" at bounding box center [419, 132] width 97 height 26
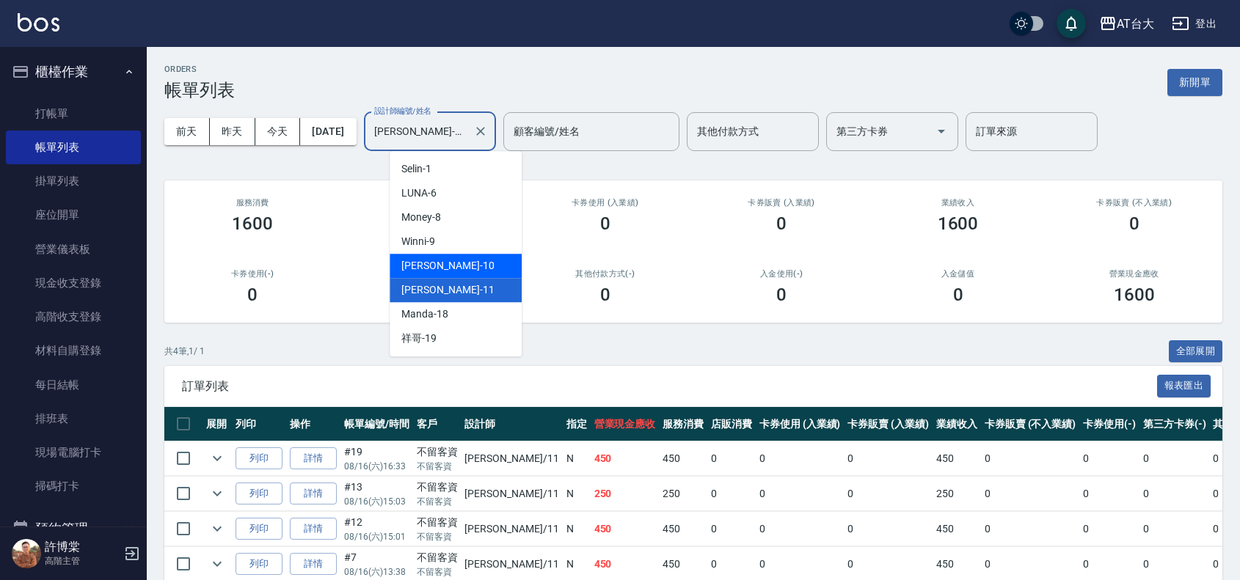
click at [443, 265] on div "JOJO -10" at bounding box center [456, 266] width 132 height 24
type input "JOJO-10"
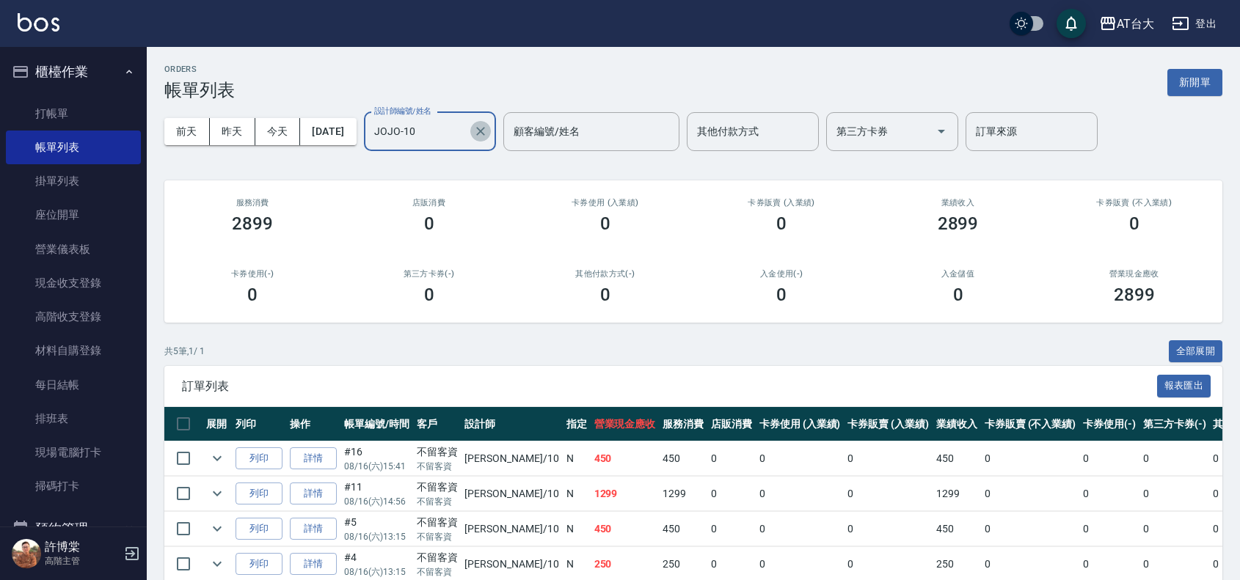
click at [488, 134] on icon "Clear" at bounding box center [480, 131] width 15 height 15
click at [1179, 86] on button "新開單" at bounding box center [1195, 82] width 55 height 27
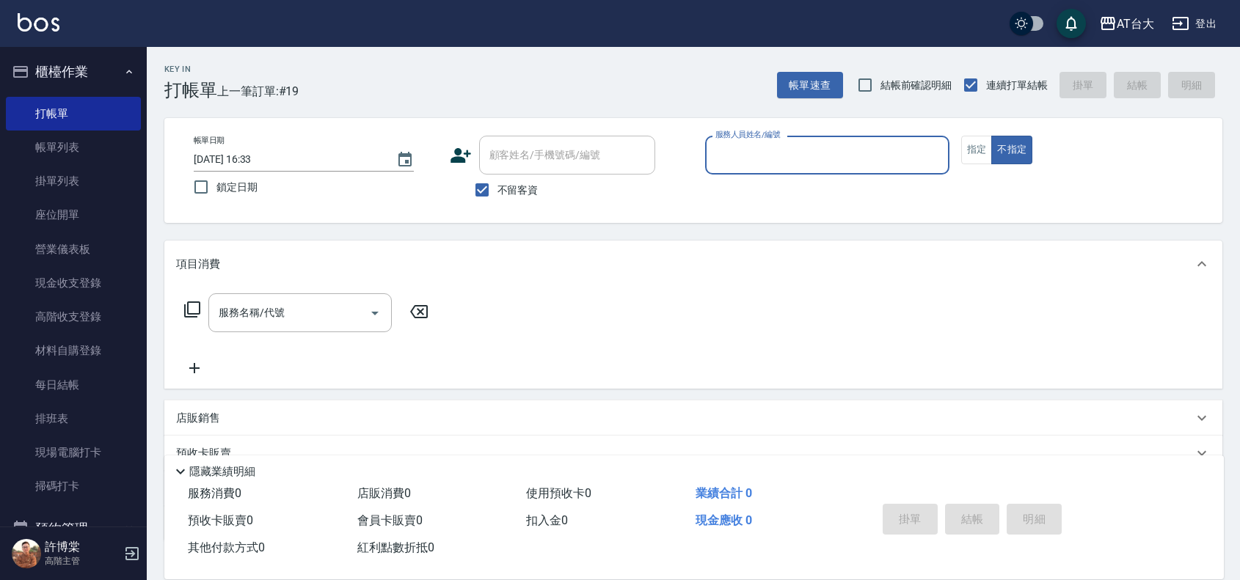
click at [786, 143] on input "服務人員姓名/編號" at bounding box center [827, 155] width 231 height 26
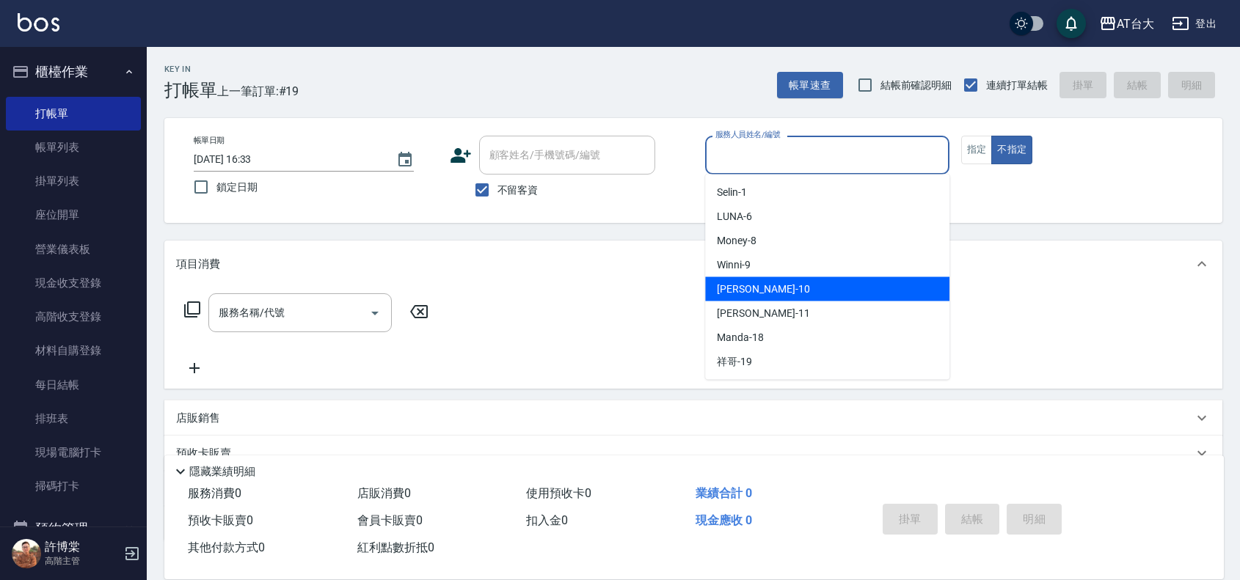
click at [787, 277] on div "JOJO -10" at bounding box center [827, 289] width 244 height 24
type input "JOJO-10"
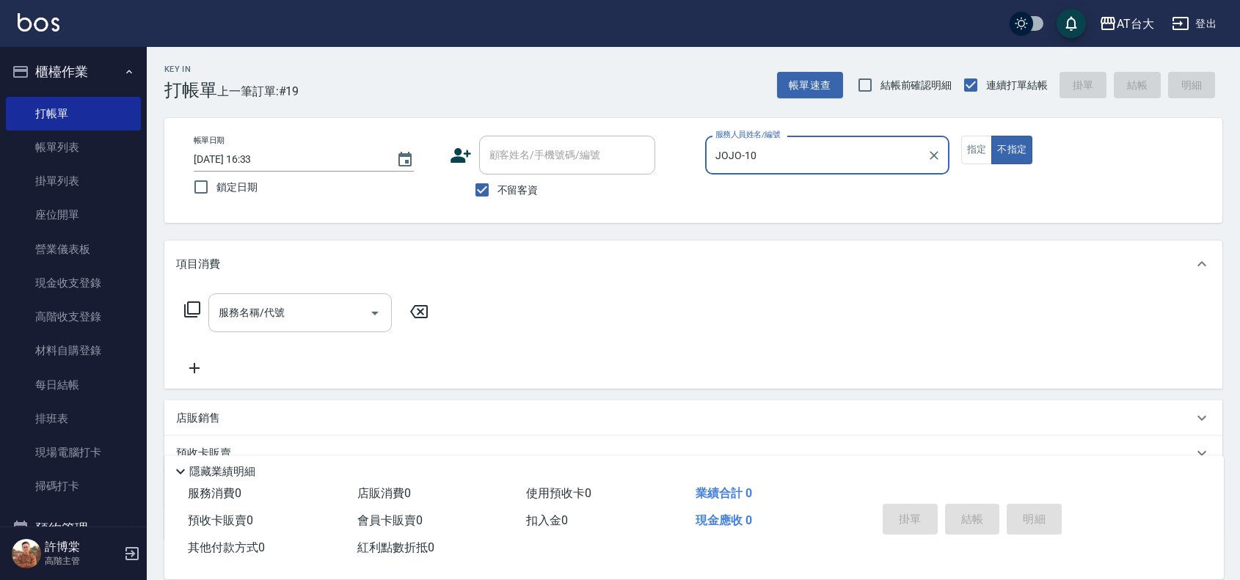
click at [296, 324] on input "服務名稱/代號" at bounding box center [289, 313] width 148 height 26
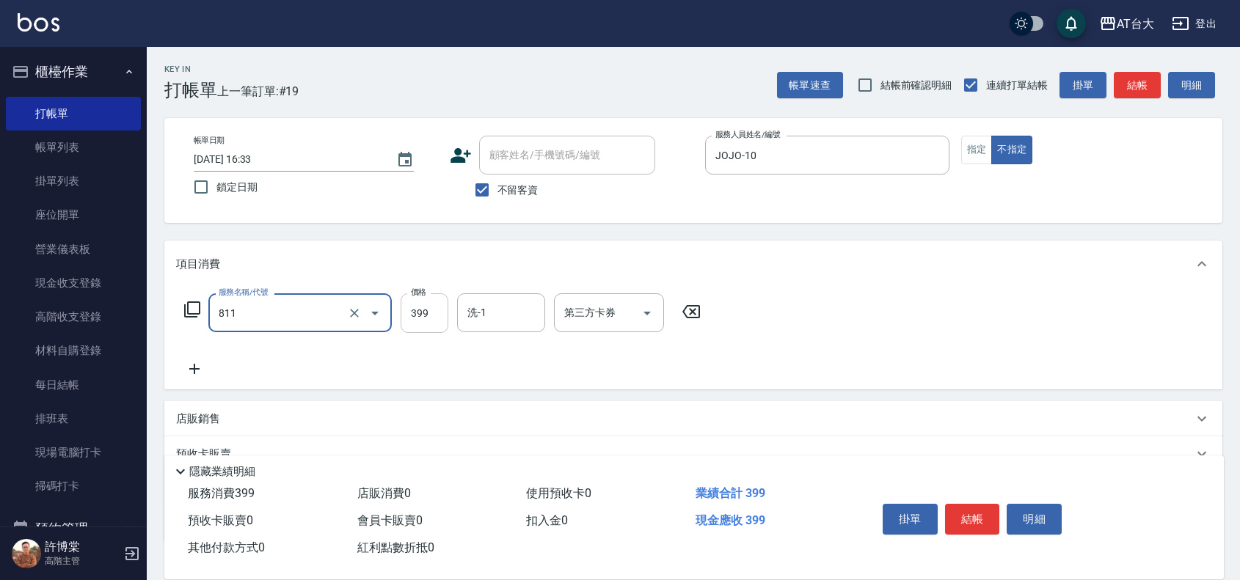
type input "洗+剪(811)"
click at [420, 306] on input "399" at bounding box center [425, 314] width 48 height 40
type input "899"
drag, startPoint x: 973, startPoint y: 496, endPoint x: 981, endPoint y: 492, distance: 9.2
click at [977, 498] on div "掛單 結帳 明細" at bounding box center [973, 521] width 192 height 46
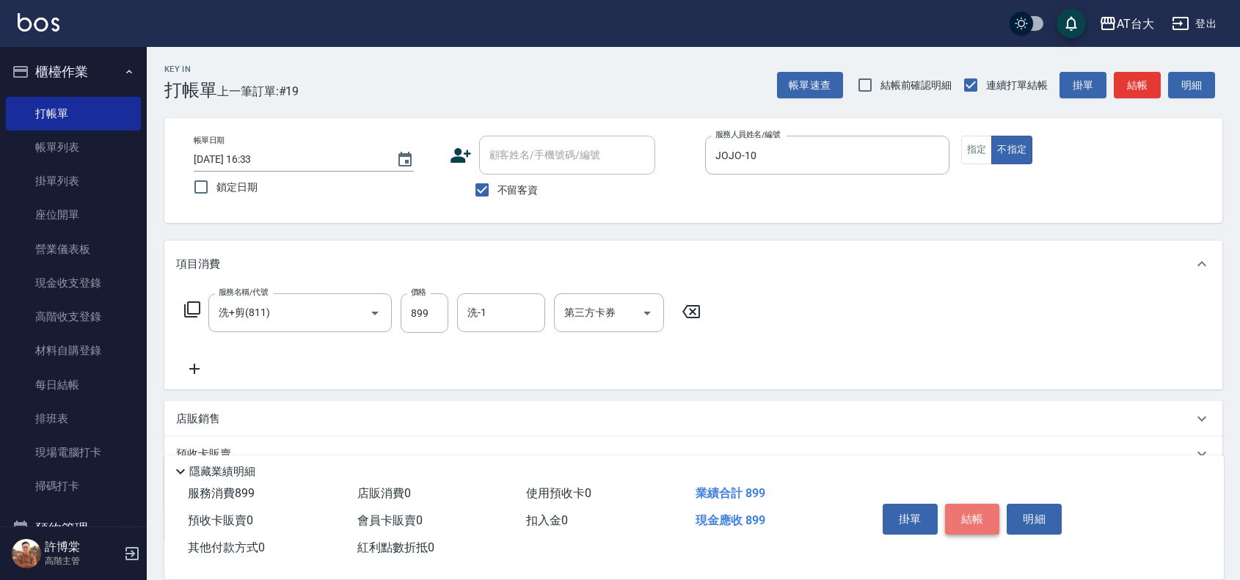
click at [980, 507] on button "結帳" at bounding box center [972, 519] width 55 height 31
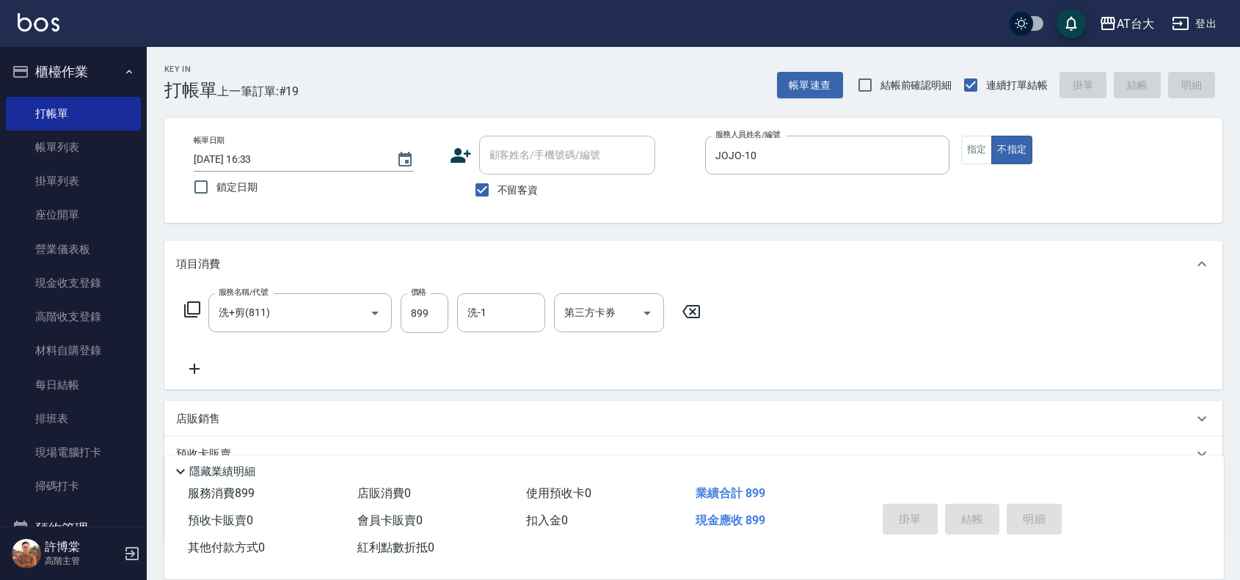
type input "[DATE] 16:51"
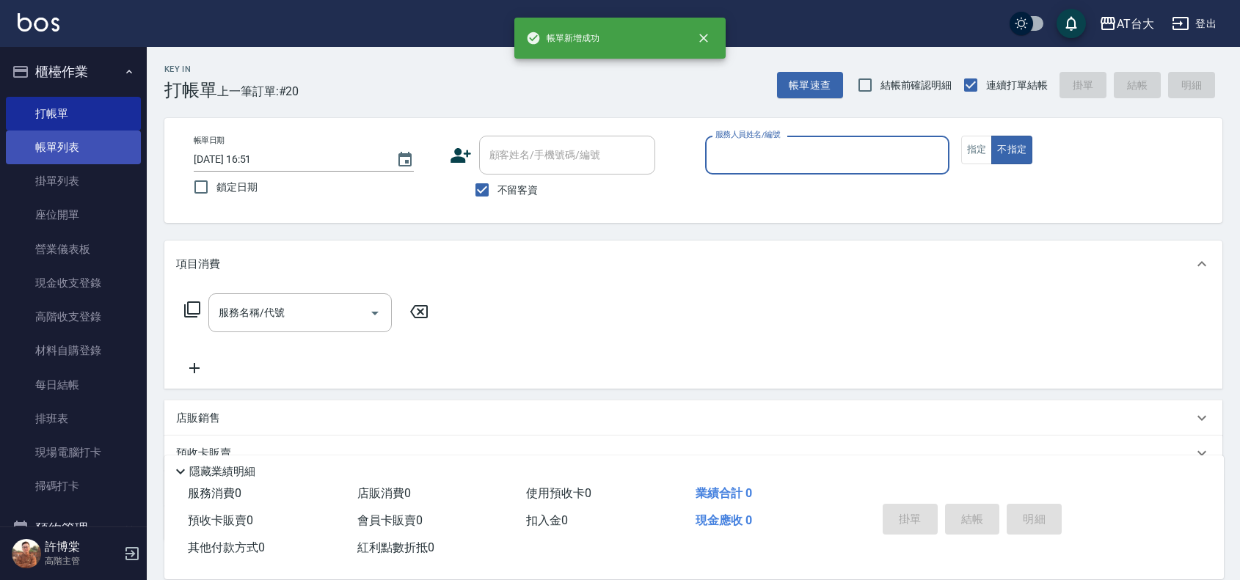
click at [63, 139] on link "帳單列表" at bounding box center [73, 148] width 135 height 34
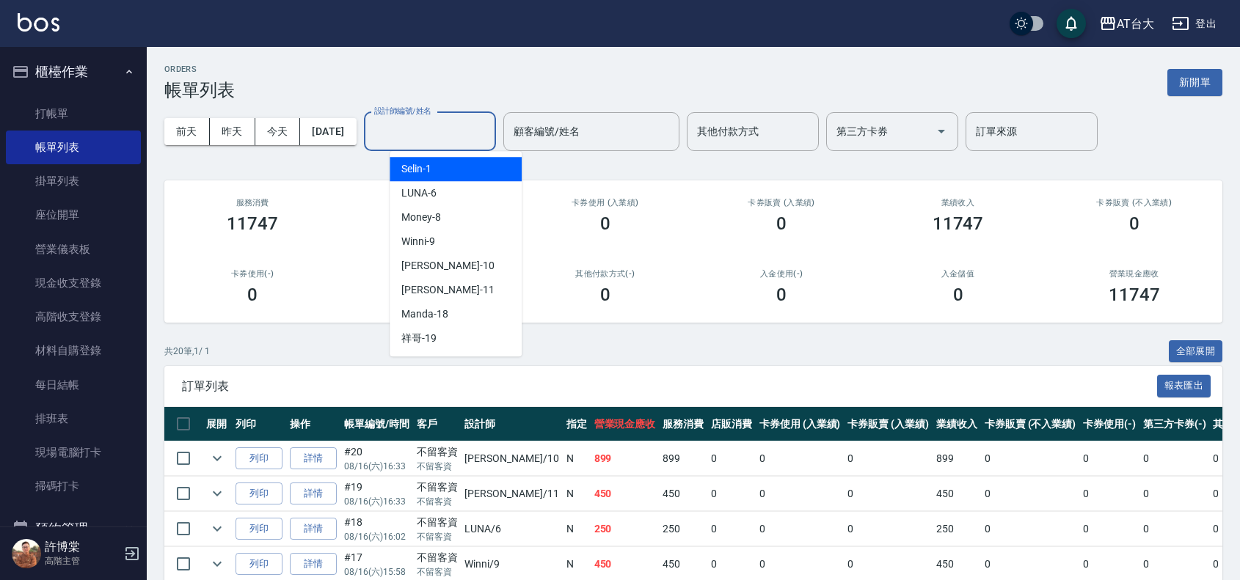
click at [444, 123] on input "設計師編號/姓名" at bounding box center [430, 132] width 119 height 26
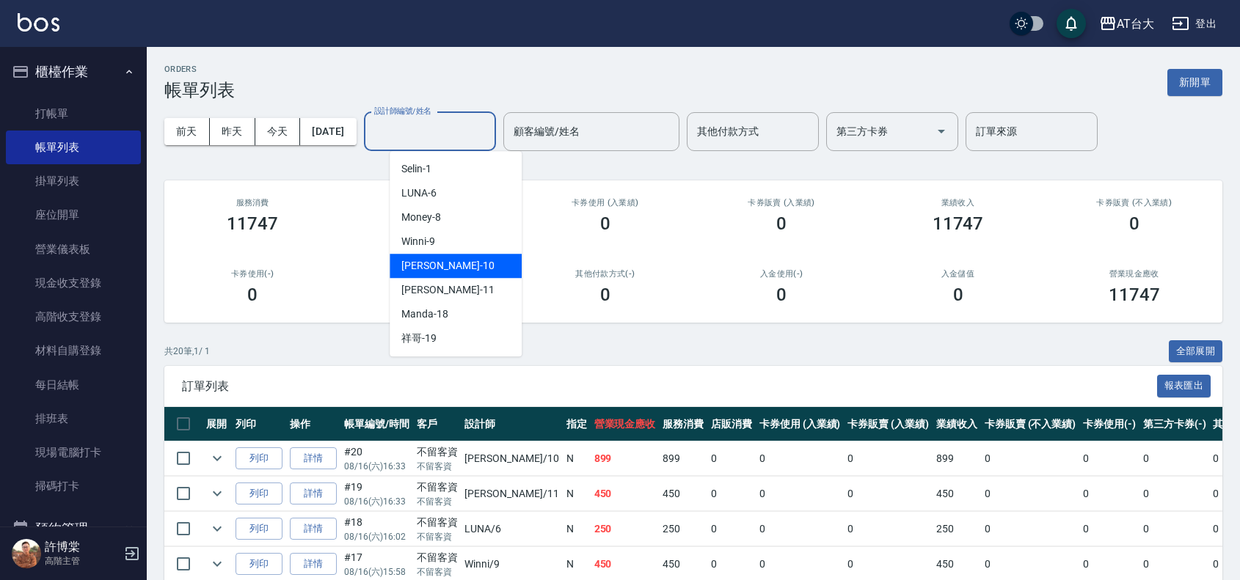
click at [442, 258] on div "JOJO -10" at bounding box center [456, 266] width 132 height 24
type input "JOJO-10"
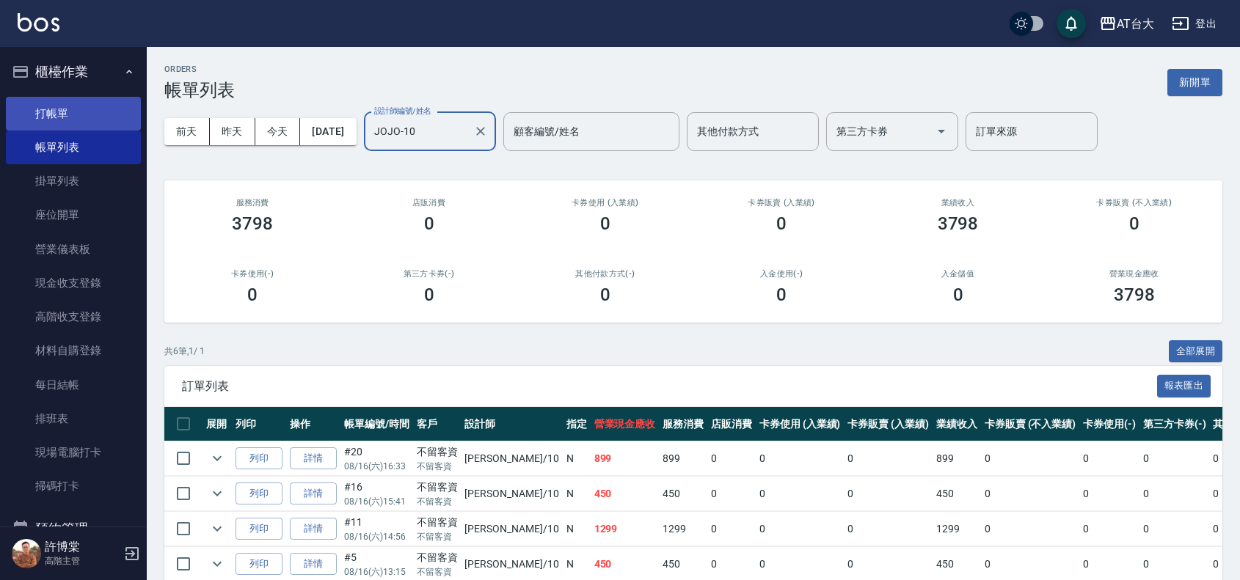
click at [79, 106] on link "打帳單" at bounding box center [73, 114] width 135 height 34
